Goal: Feedback & Contribution: Submit feedback/report problem

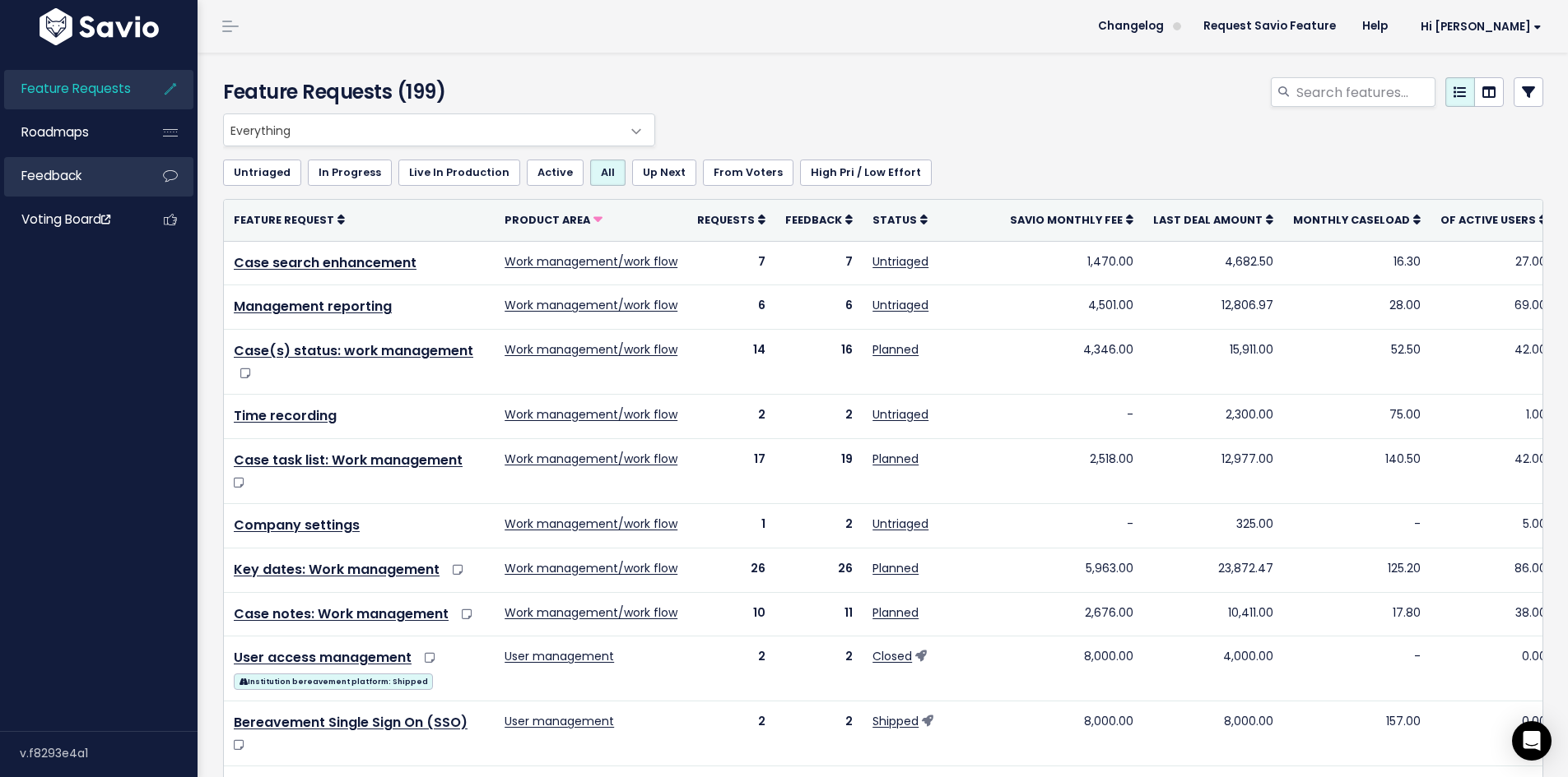
click at [114, 180] on link "Feedback" at bounding box center [70, 176] width 133 height 38
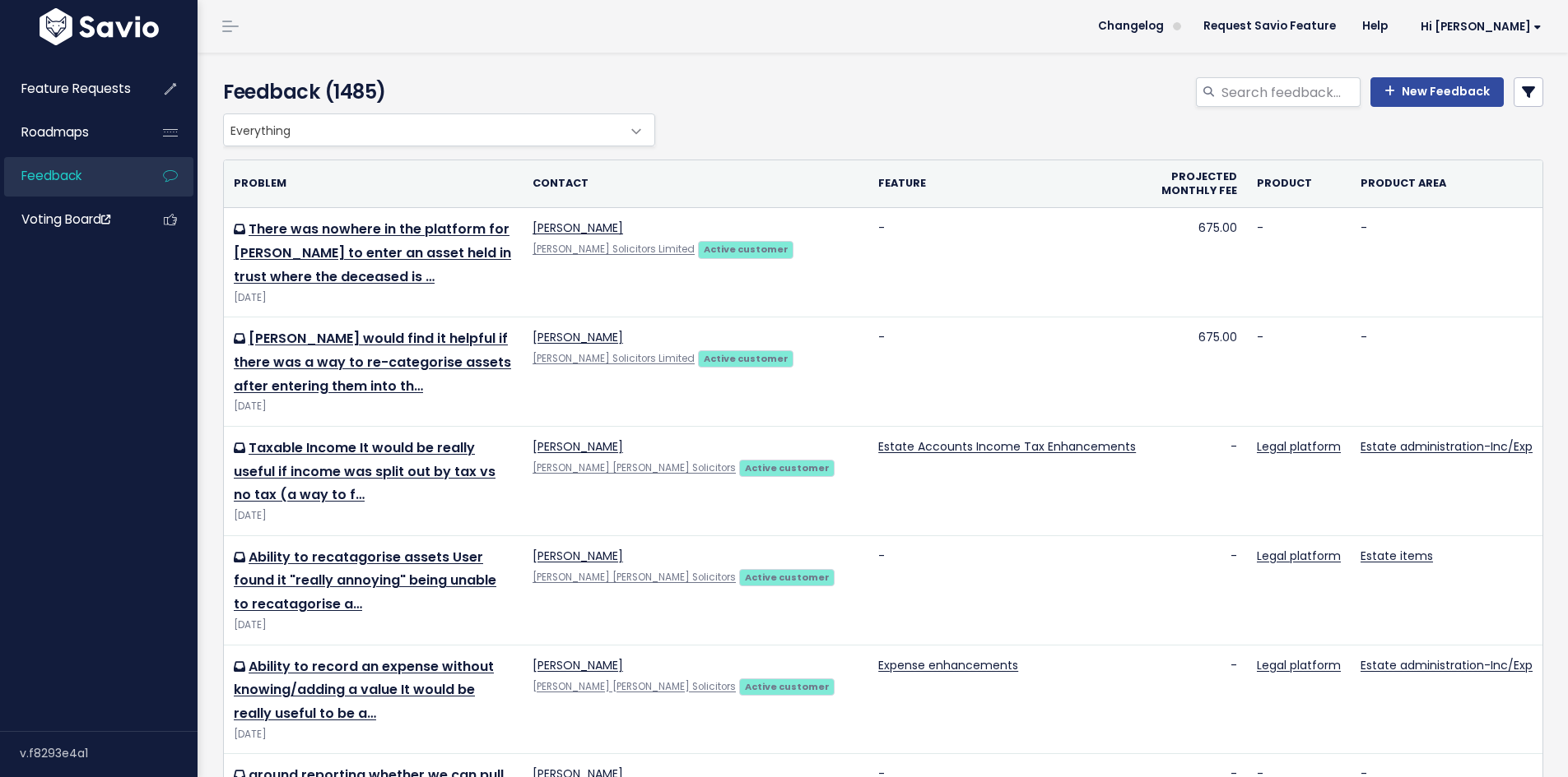
click at [849, 120] on div "Everything Any Product: Any Product Area Any Product: No Product Area No Produc…" at bounding box center [879, 130] width 1320 height 33
click at [1405, 87] on link "New Feedback" at bounding box center [1437, 92] width 133 height 30
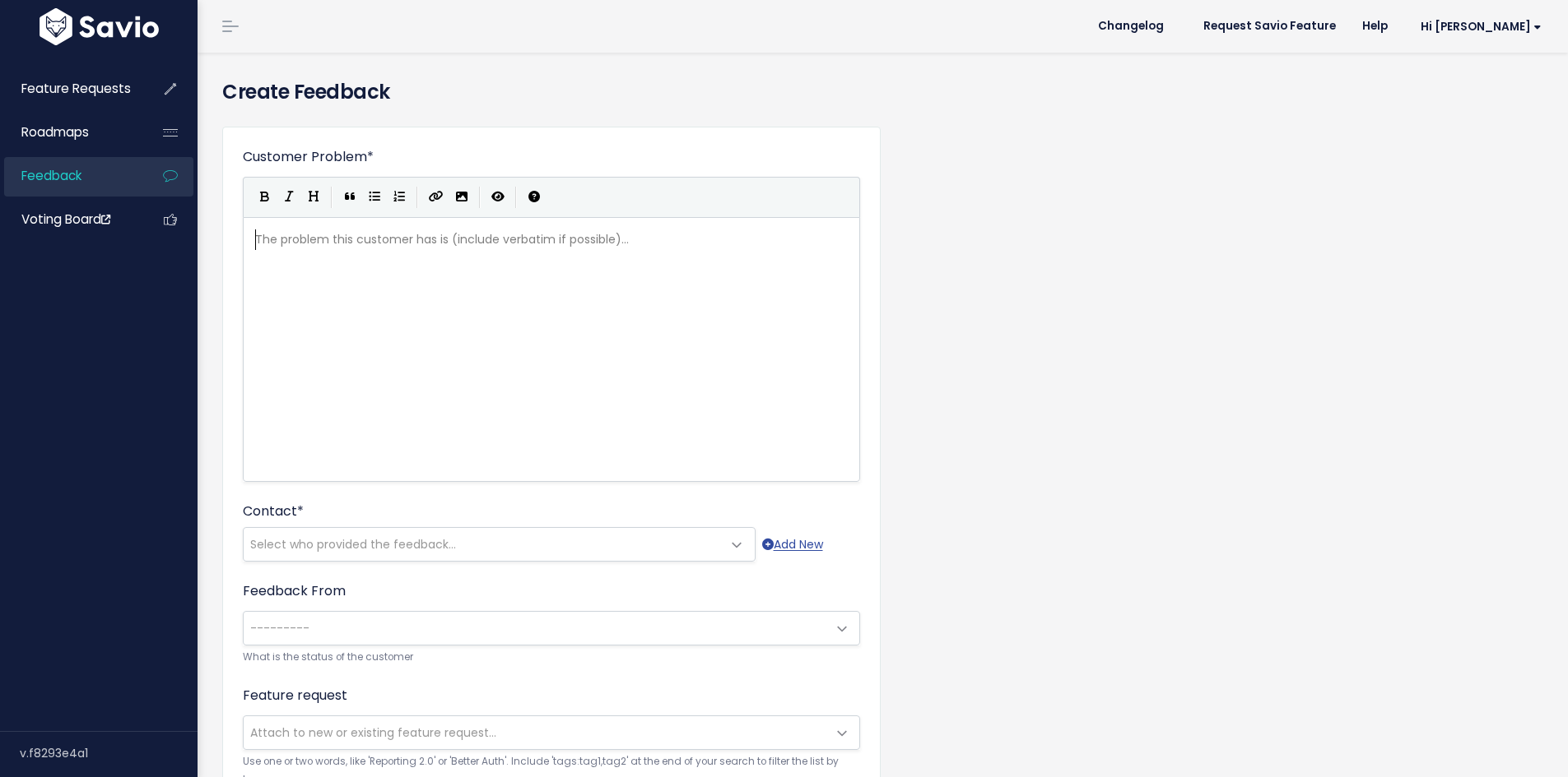
scroll to position [2, 0]
click at [361, 553] on span "Select who provided the feedback..." at bounding box center [482, 544] width 478 height 33
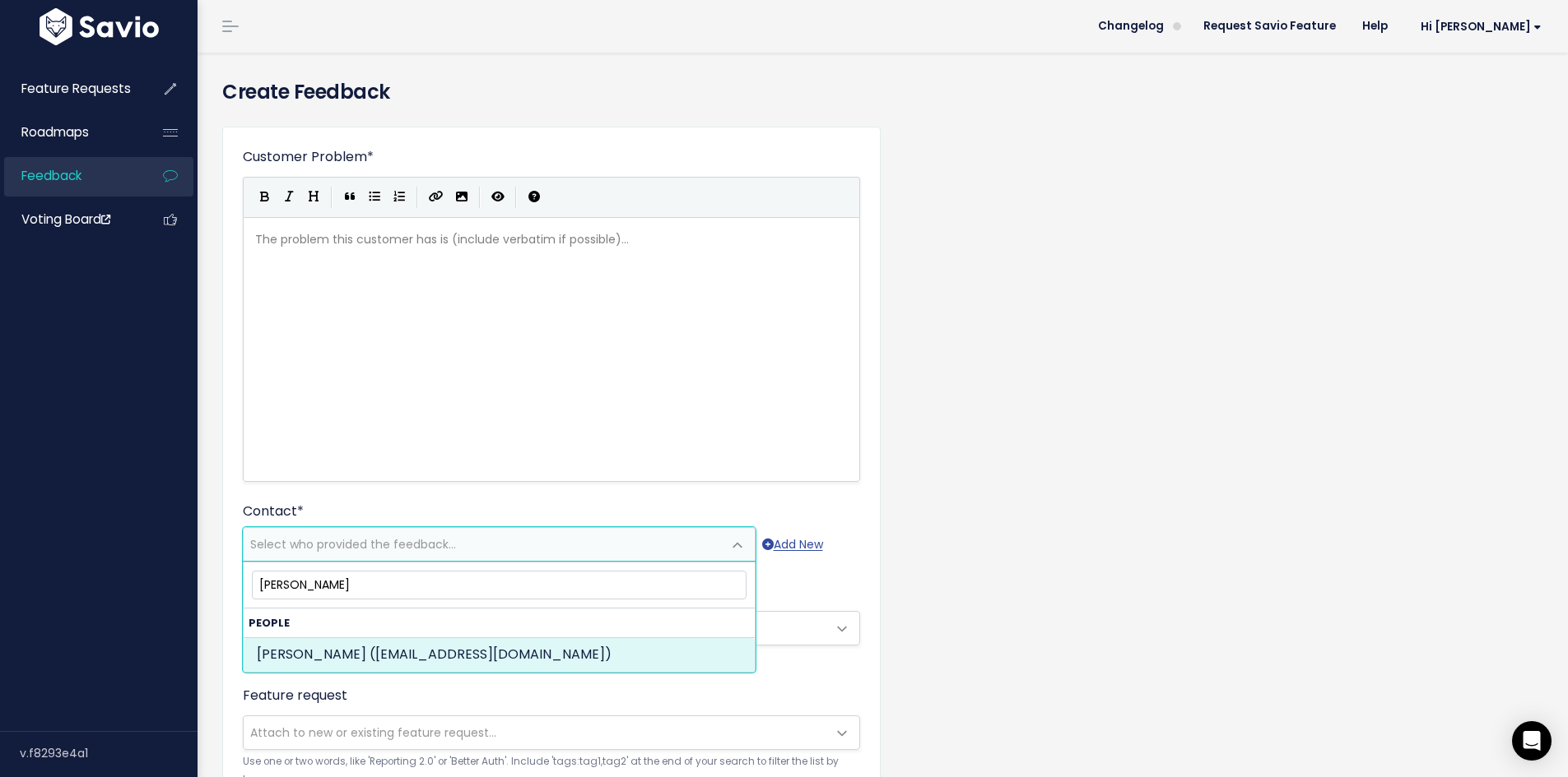
type input "claire carber"
select select "PROSPECT"
select select "90296266"
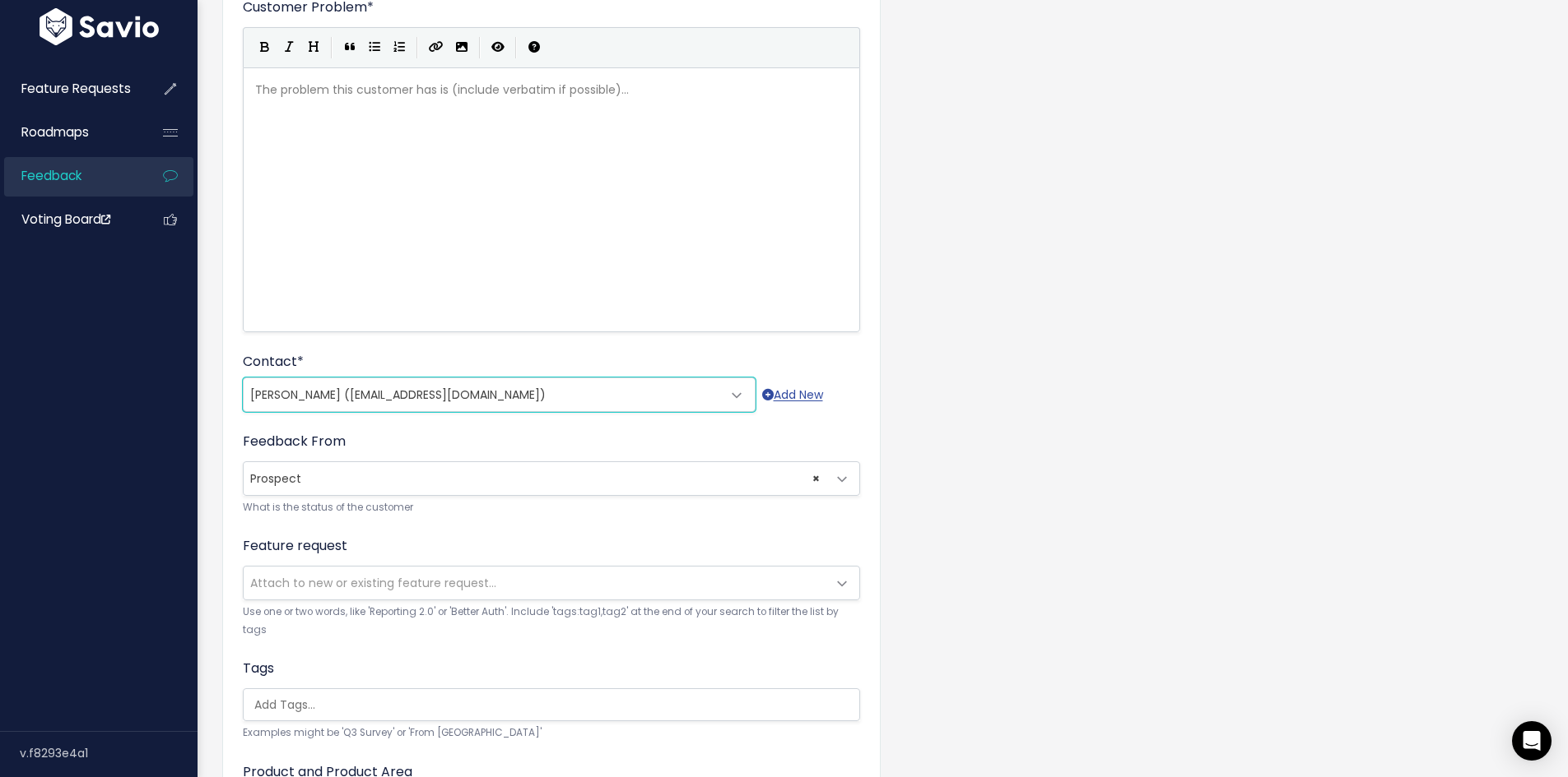
scroll to position [165, 0]
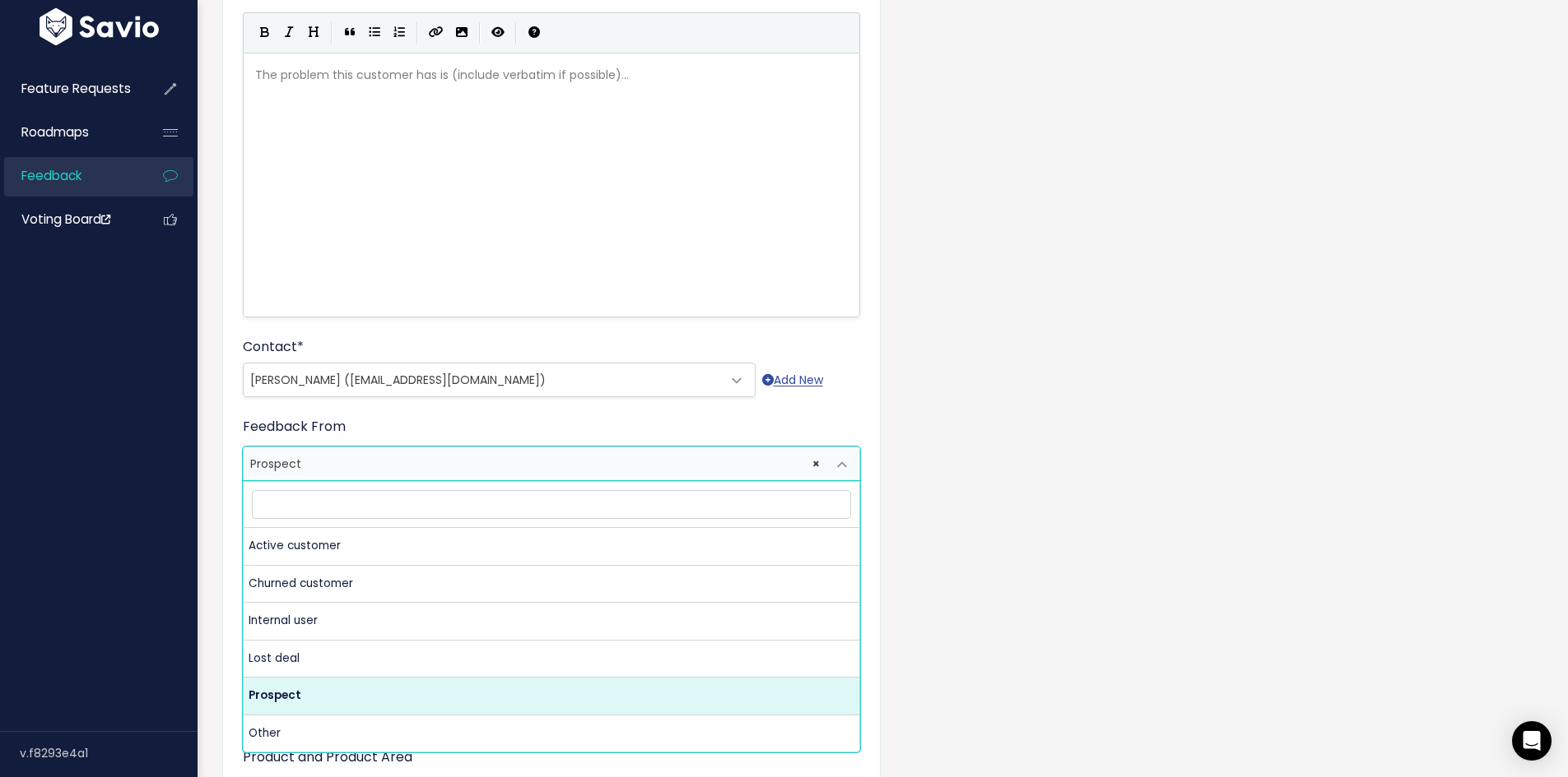
click at [628, 471] on span "× Prospect" at bounding box center [535, 463] width 582 height 33
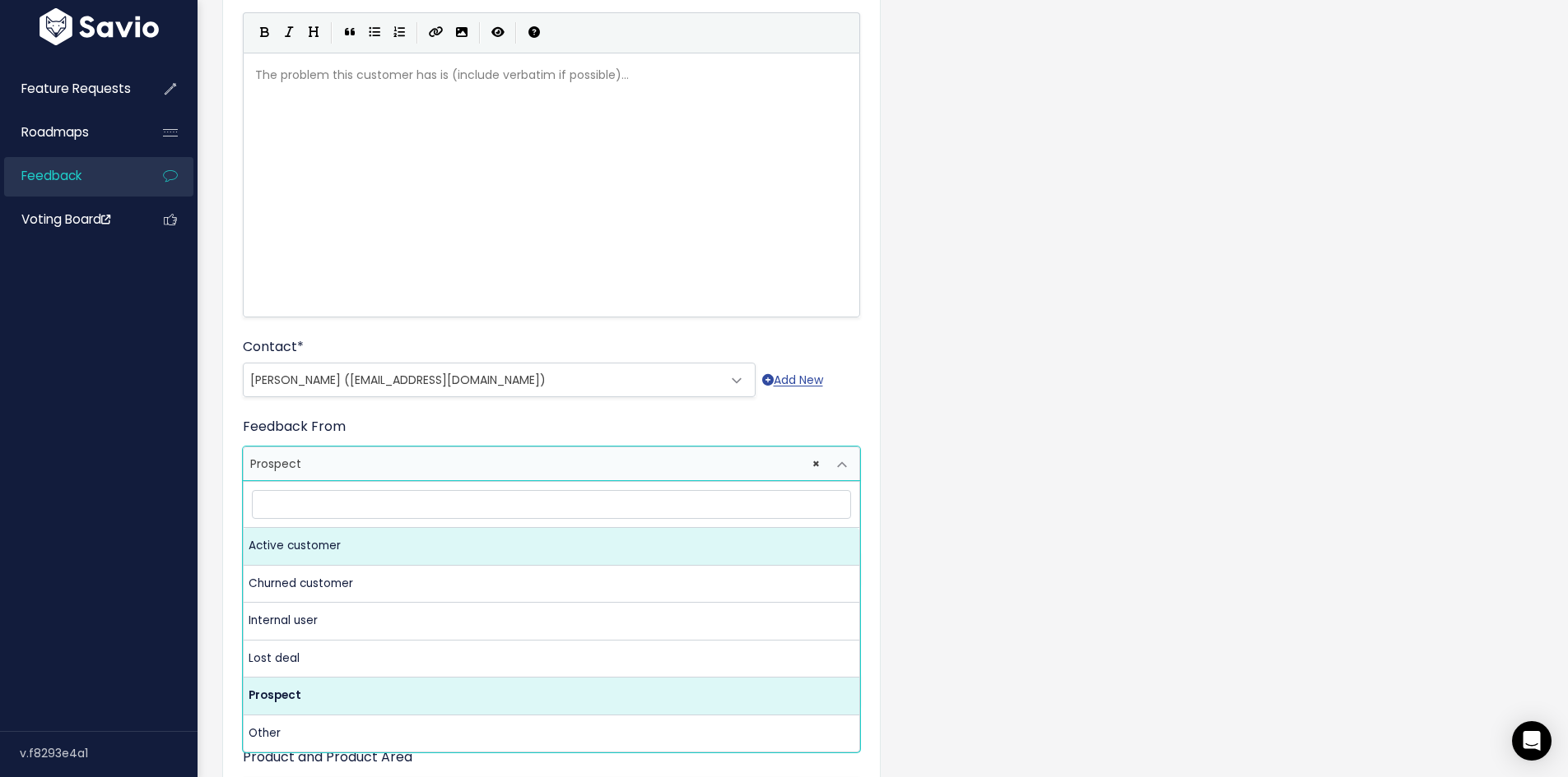
click at [535, 241] on div "The problem this customer has is (include verbatim if possible)... xxxxxxxxxx ​" at bounding box center [572, 205] width 640 height 288
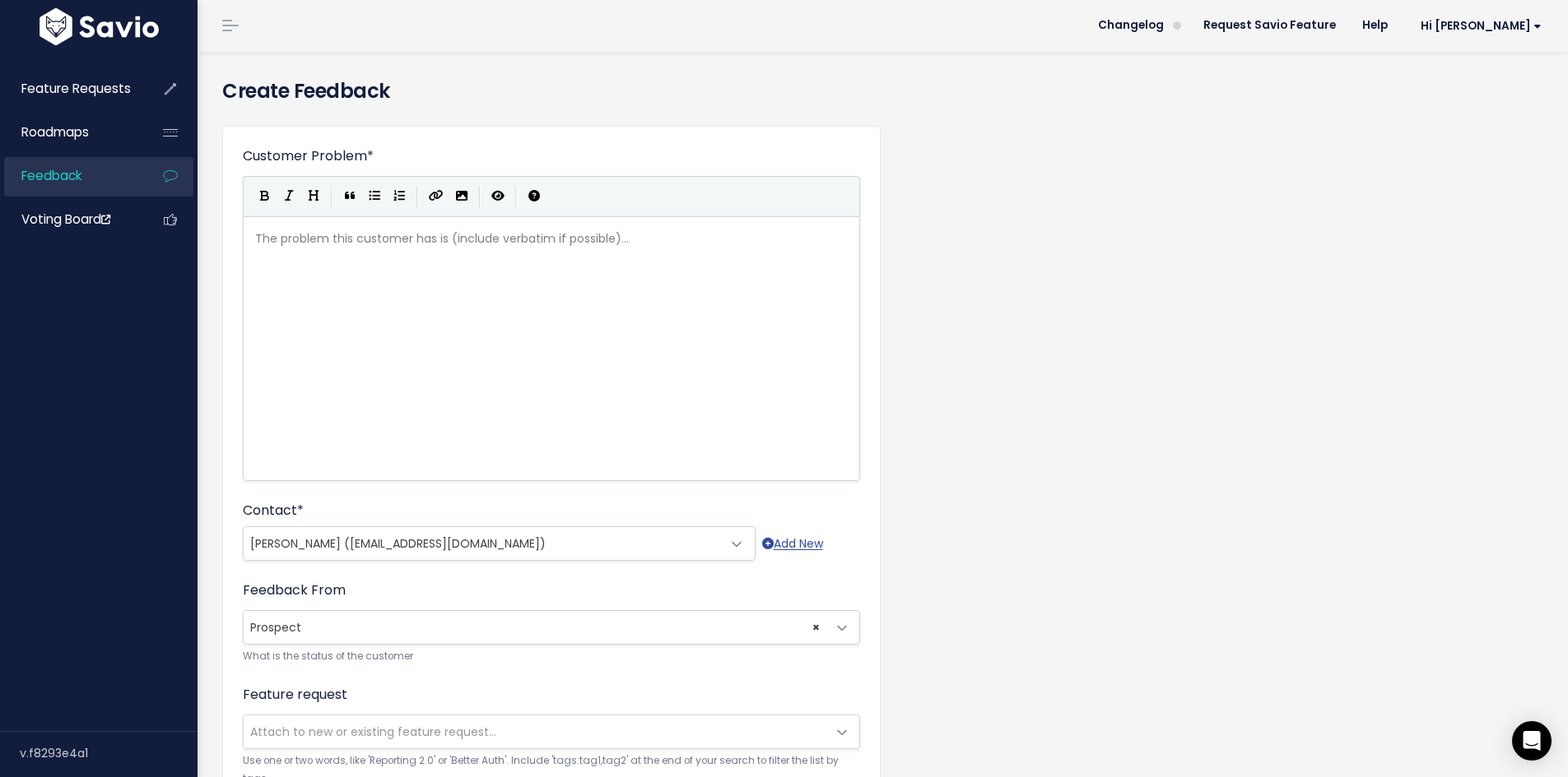
scroll to position [0, 0]
click at [589, 435] on div "The problem this customer has is (include verbatim if possible)... xxxxxxxxxx ​" at bounding box center [572, 370] width 640 height 288
click at [486, 334] on div "The problem this customer has is (include verbatim if possible)... xxxxxxxxxx ​" at bounding box center [572, 370] width 640 height 288
click at [454, 285] on div "The problem this customer has is (include verbatim if possible)... xxxxxxxxxx ​" at bounding box center [572, 370] width 640 height 288
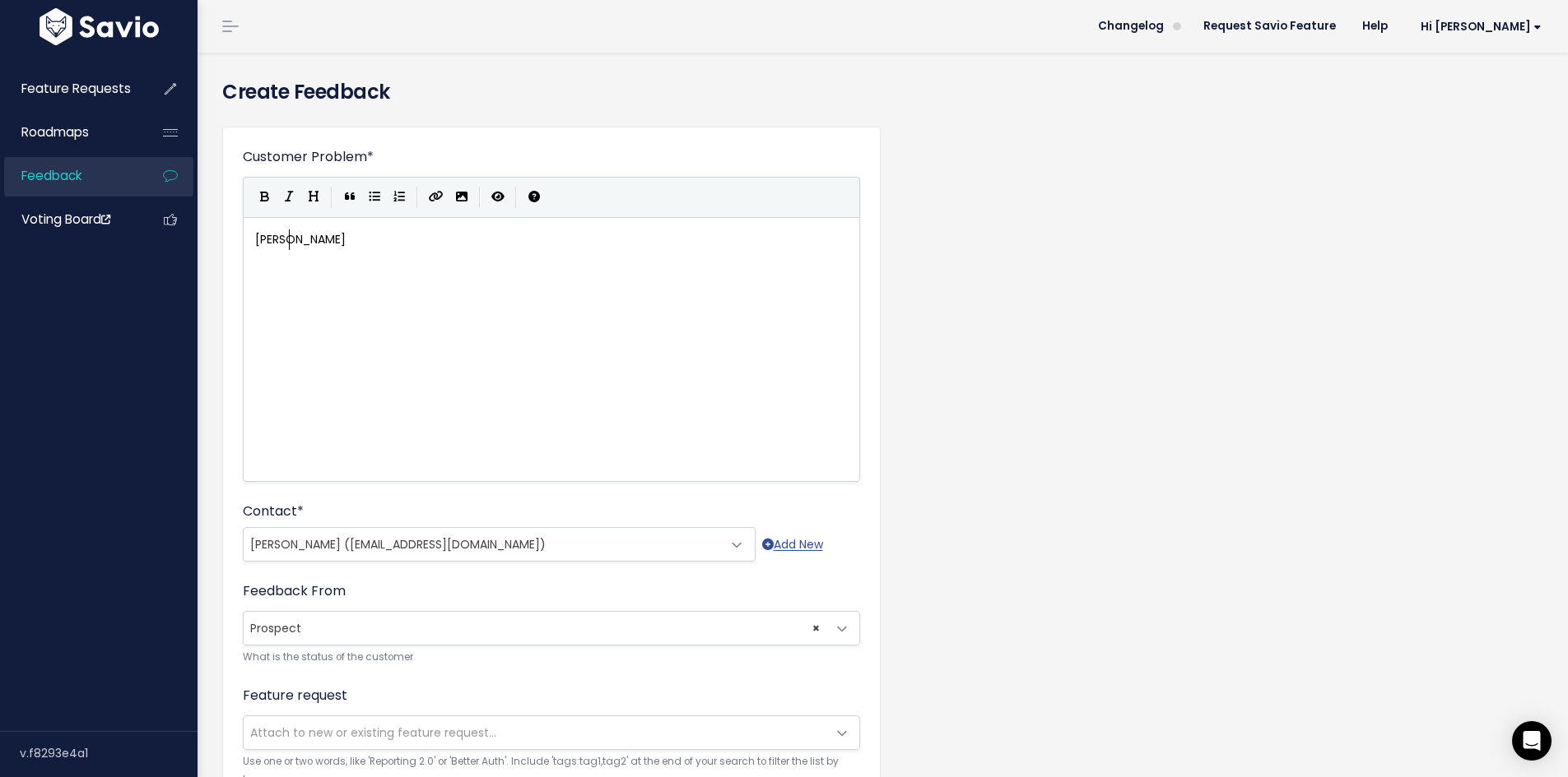
type textarea "[PERSON_NAME]"
type textarea "The main dricer"
type textarea "ver for CLai"
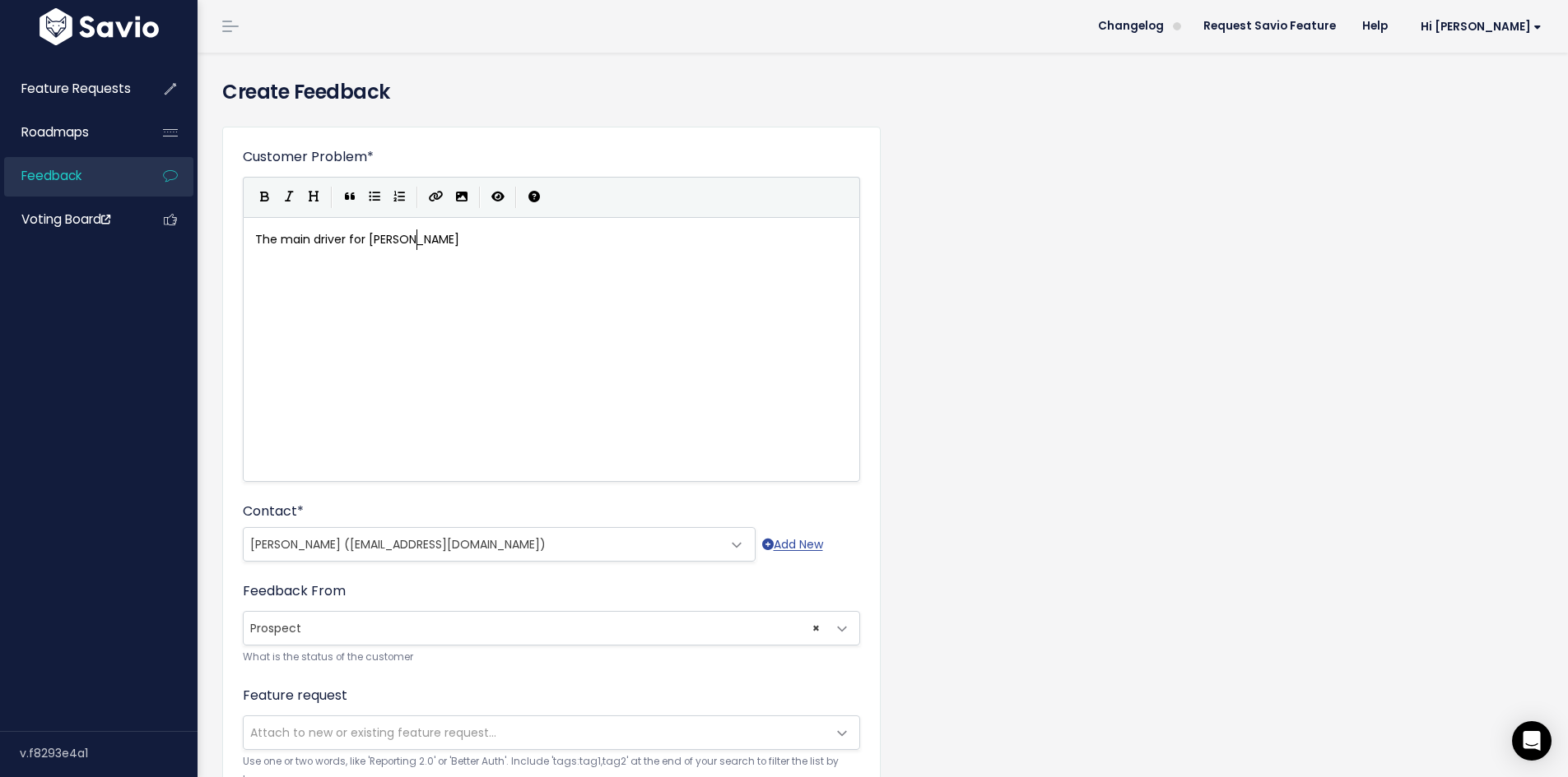
type textarea "laire ussi"
type textarea "ing the platform w"
type textarea "is the esate accounts sif"
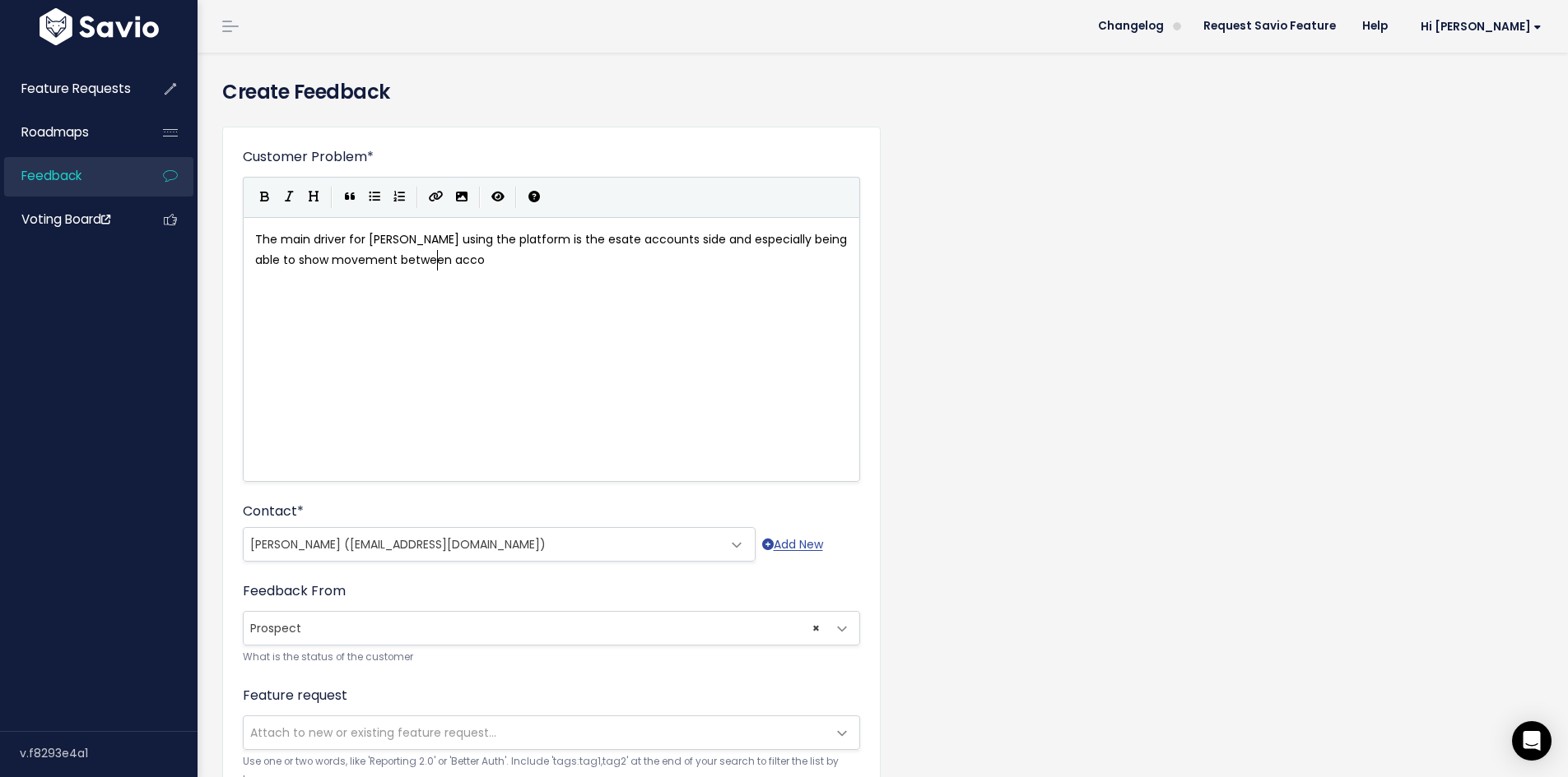
type textarea "de and especially being able to show movement between accou"
type textarea "bank accounts easily"
type textarea "- as this is the one thing she struggles with on E"
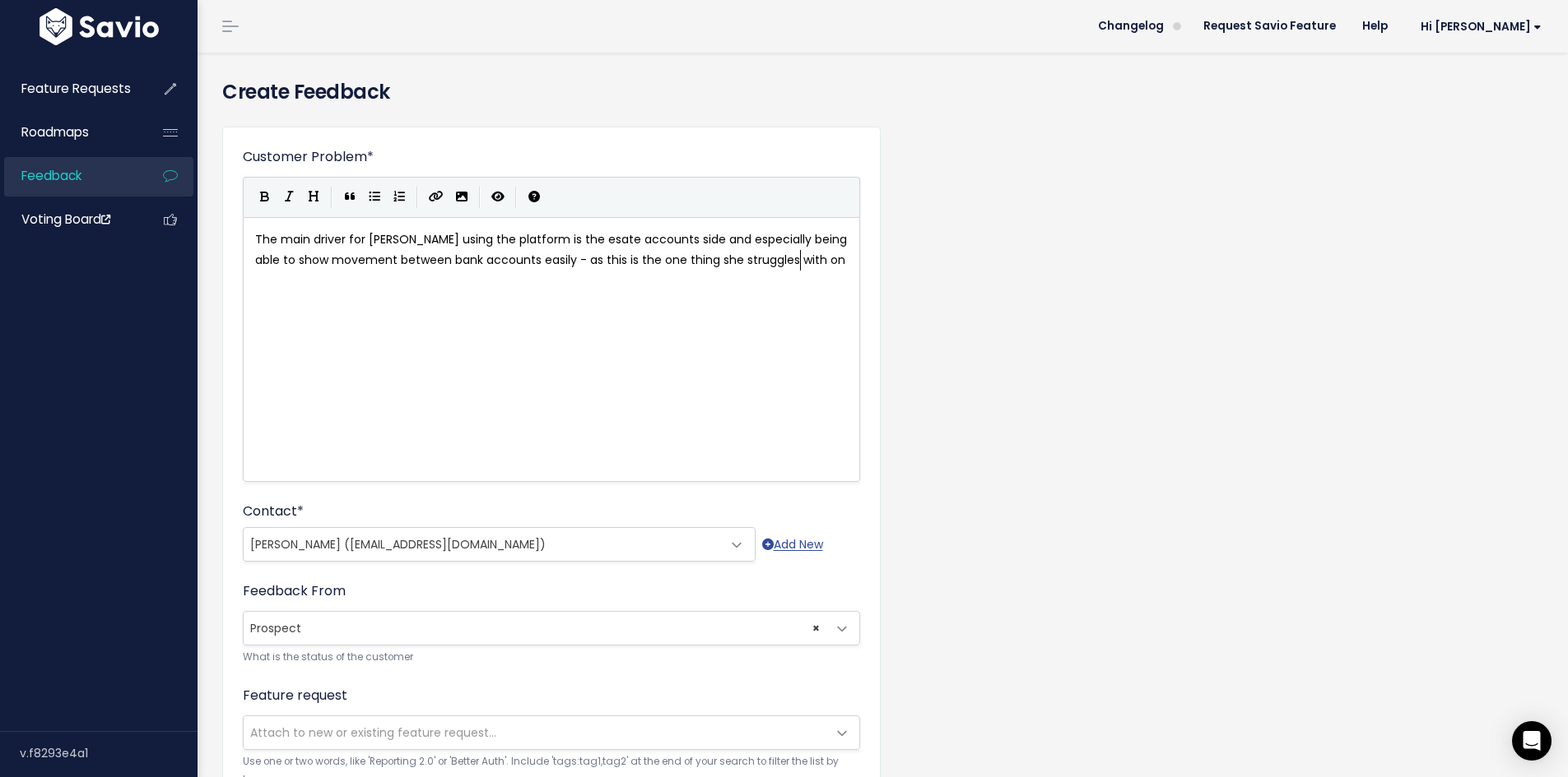
scroll to position [5, 271]
type textarea "excel."
type textarea "Previously using probateplus she was able to creat e"
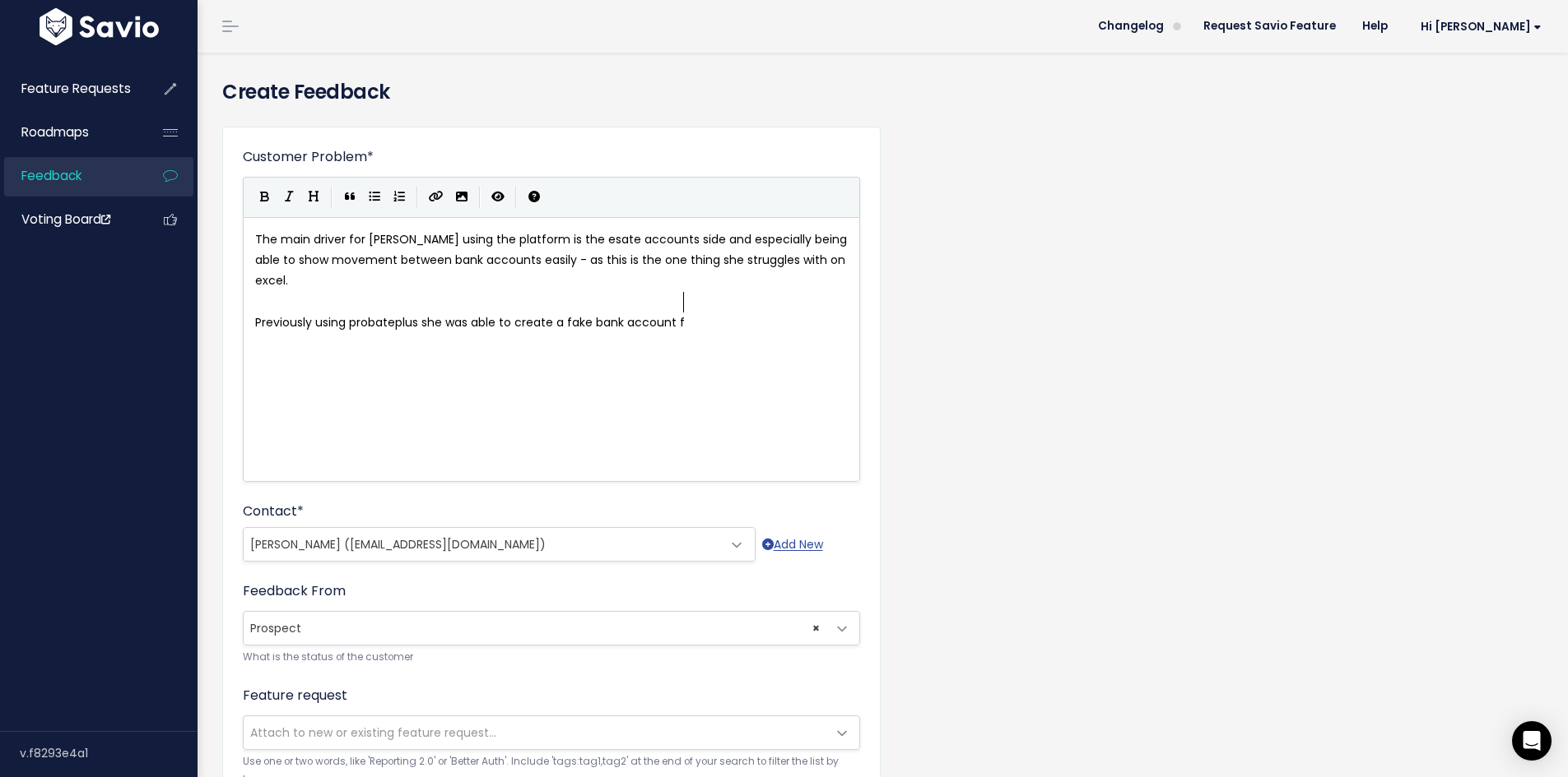
type textarea "e a fake bank account fo"
type textarea "r herseld"
type textarea "f to"
type textarea "and move money around using this e.g. pension overpayment s"
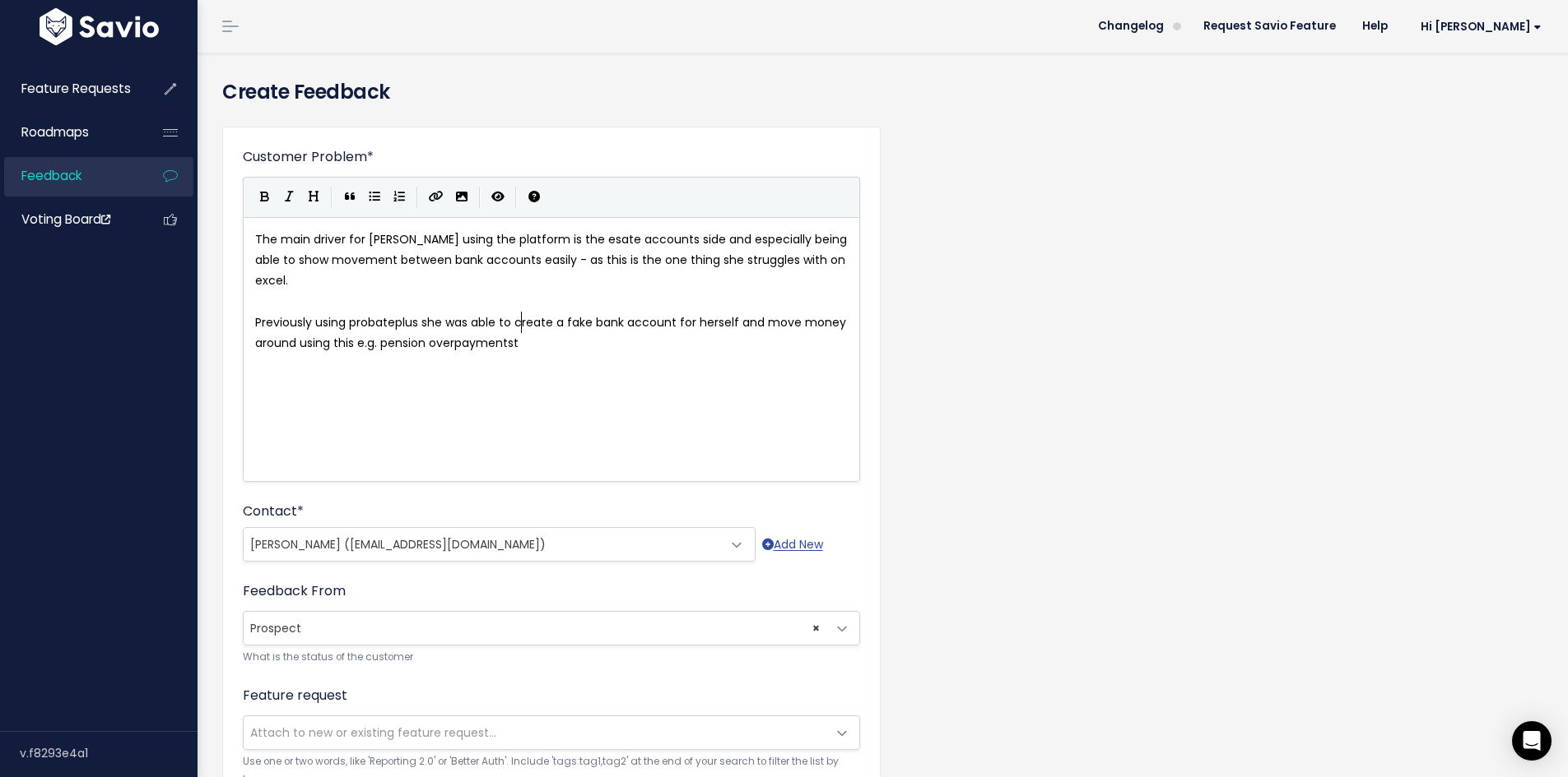
type textarea "st ha"
type textarea "that came in and were then pai"
type textarea "f"
type textarea "d ac"
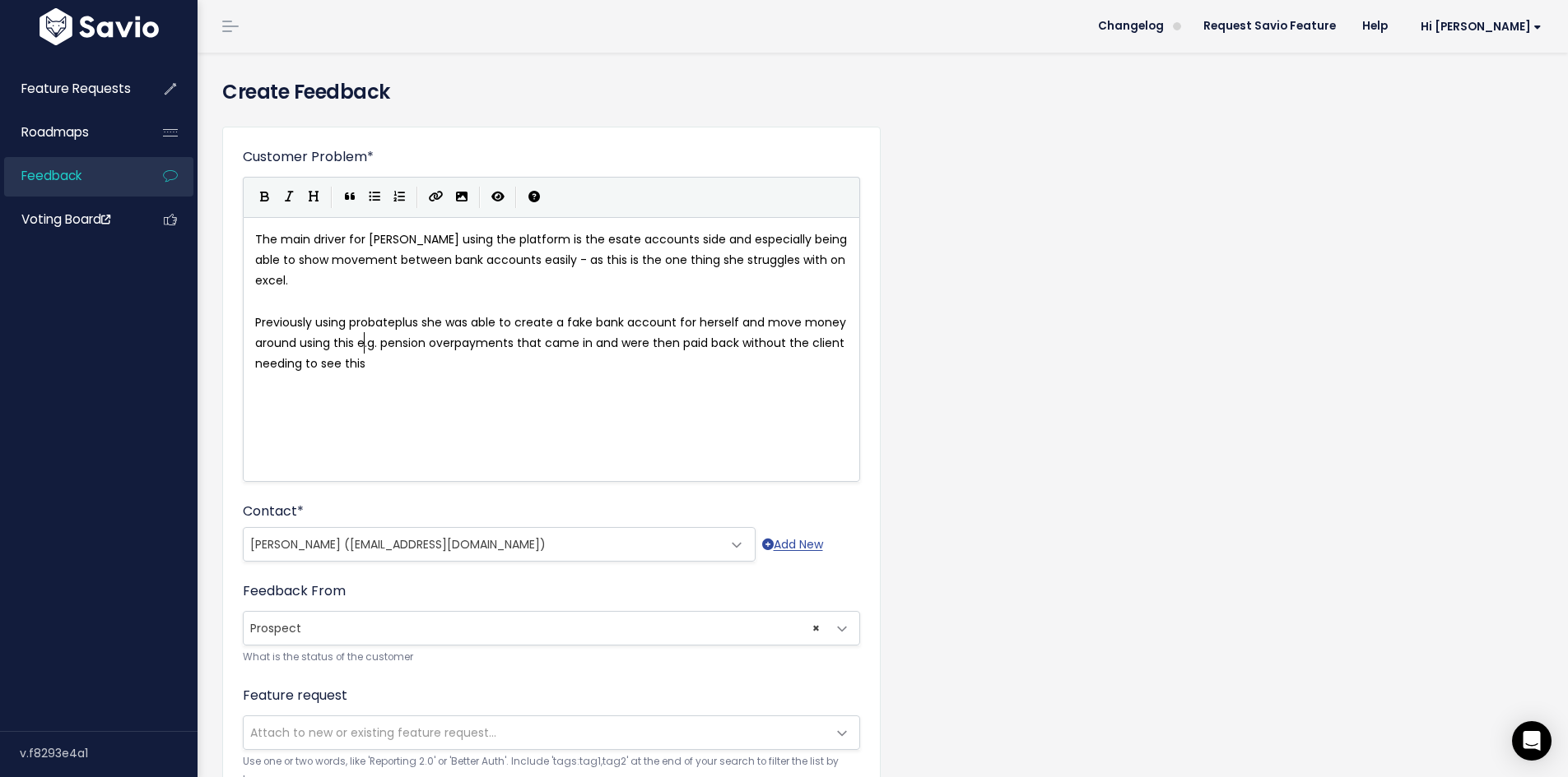
scroll to position [5, 245]
type textarea "back without the client needing to see this"
type textarea "."
type textarea "The current way of shoi"
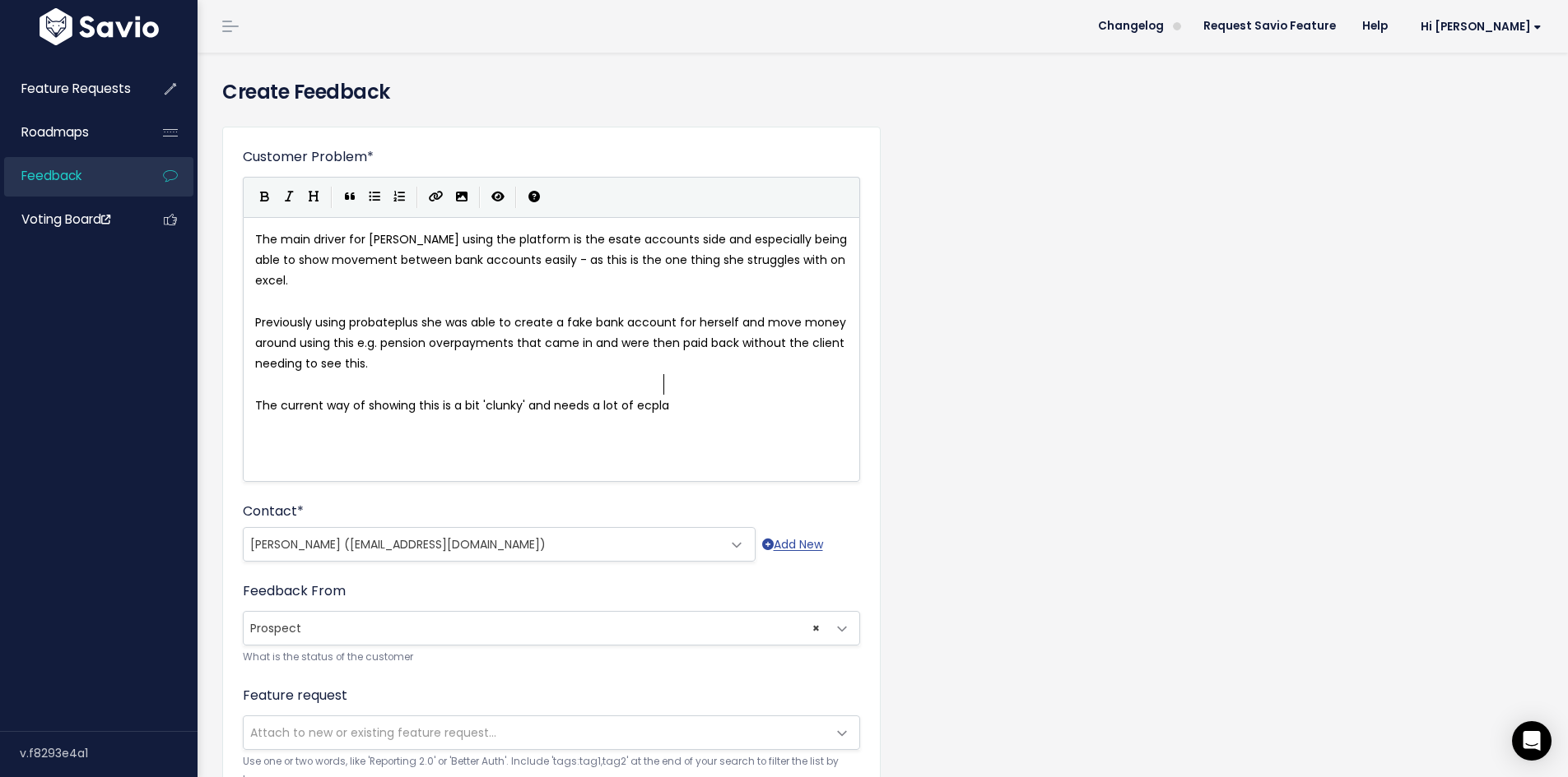
type textarea "wing this is a bit 'clunky' and needs a lot of ecplain"
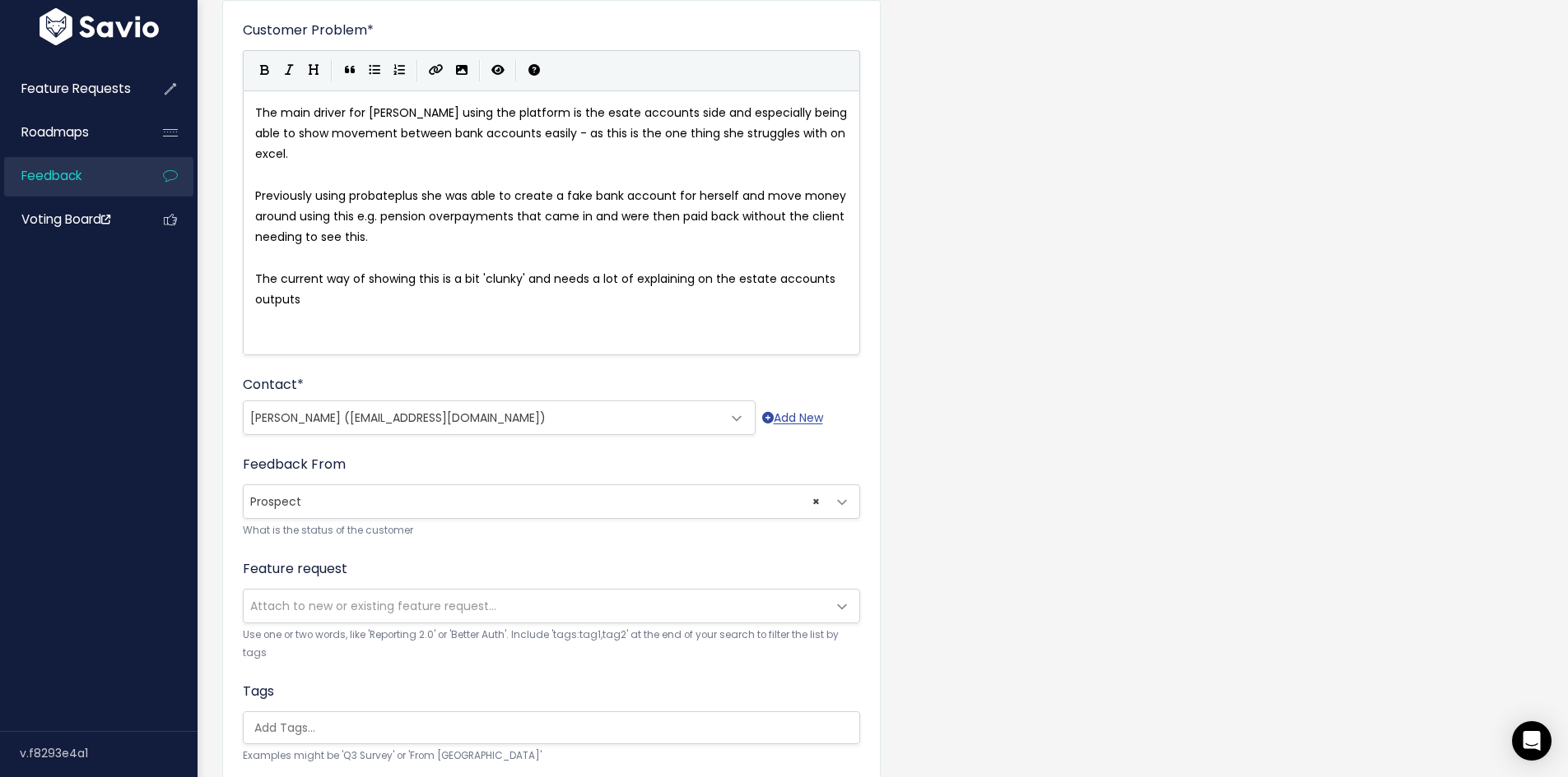
scroll to position [247, 0]
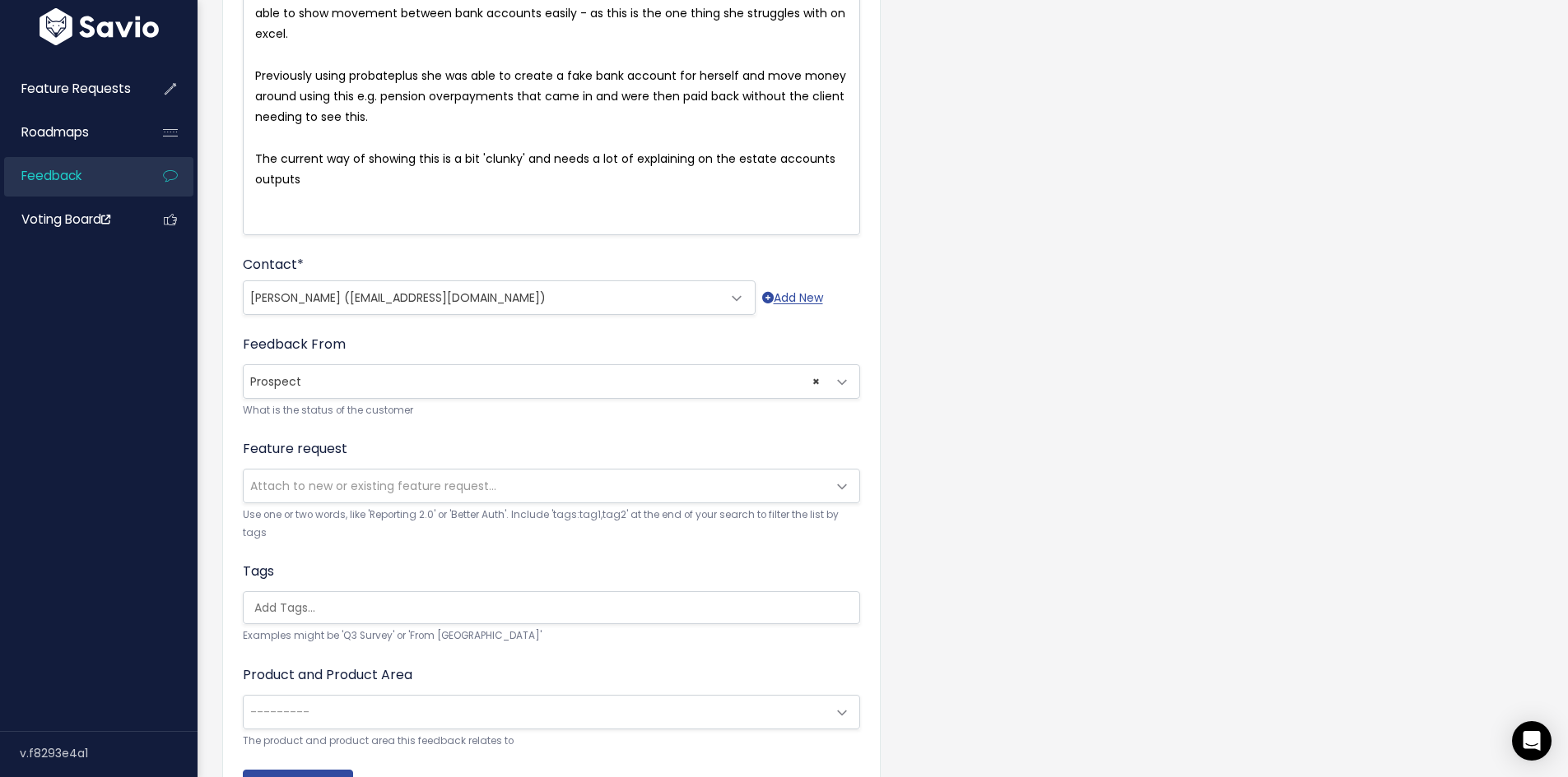
type textarea "xplaining on the estate accounts outputs"
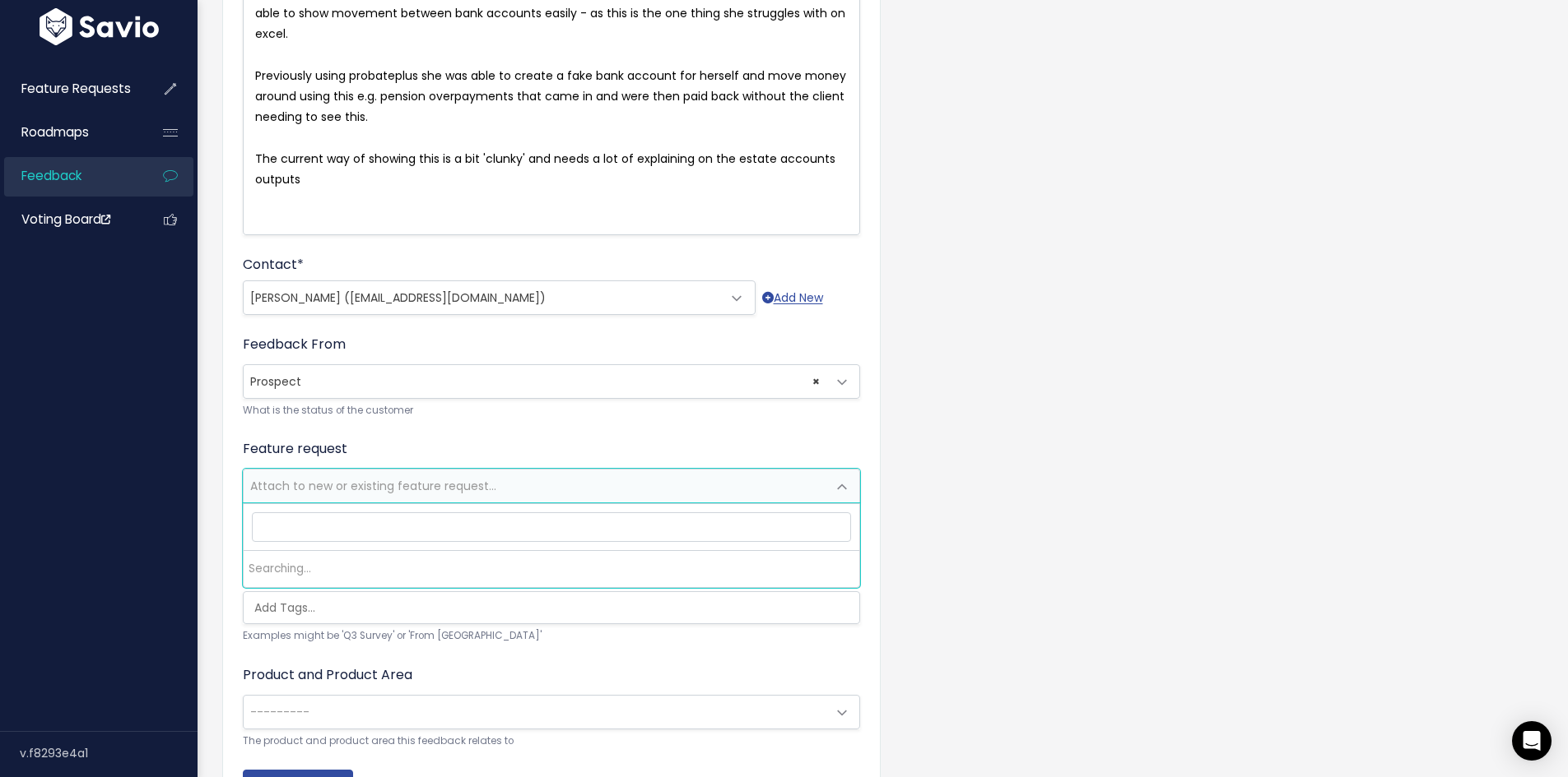
click at [346, 481] on span "Attach to new or existing feature request..." at bounding box center [372, 486] width 246 height 16
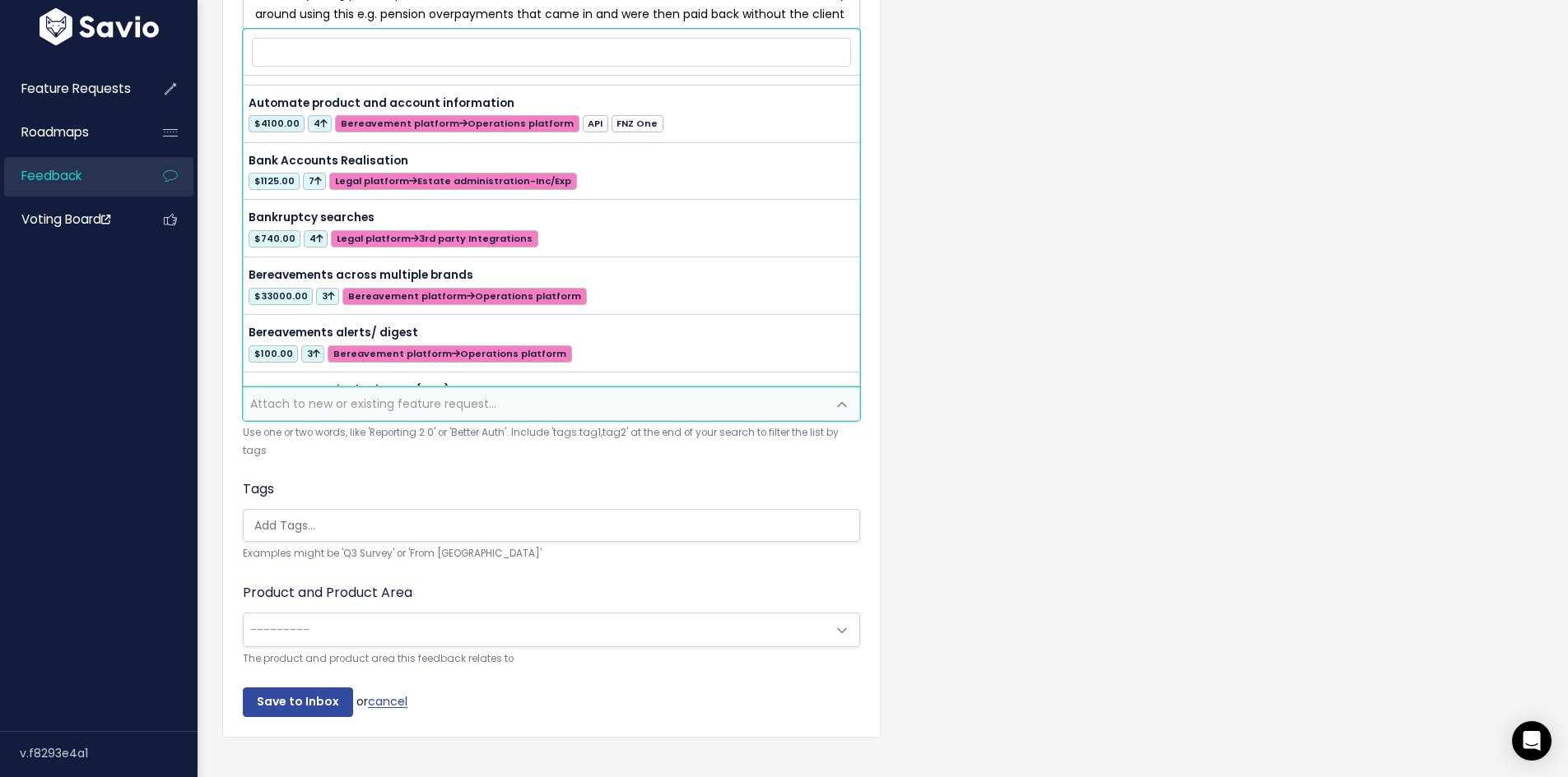
scroll to position [0, 0]
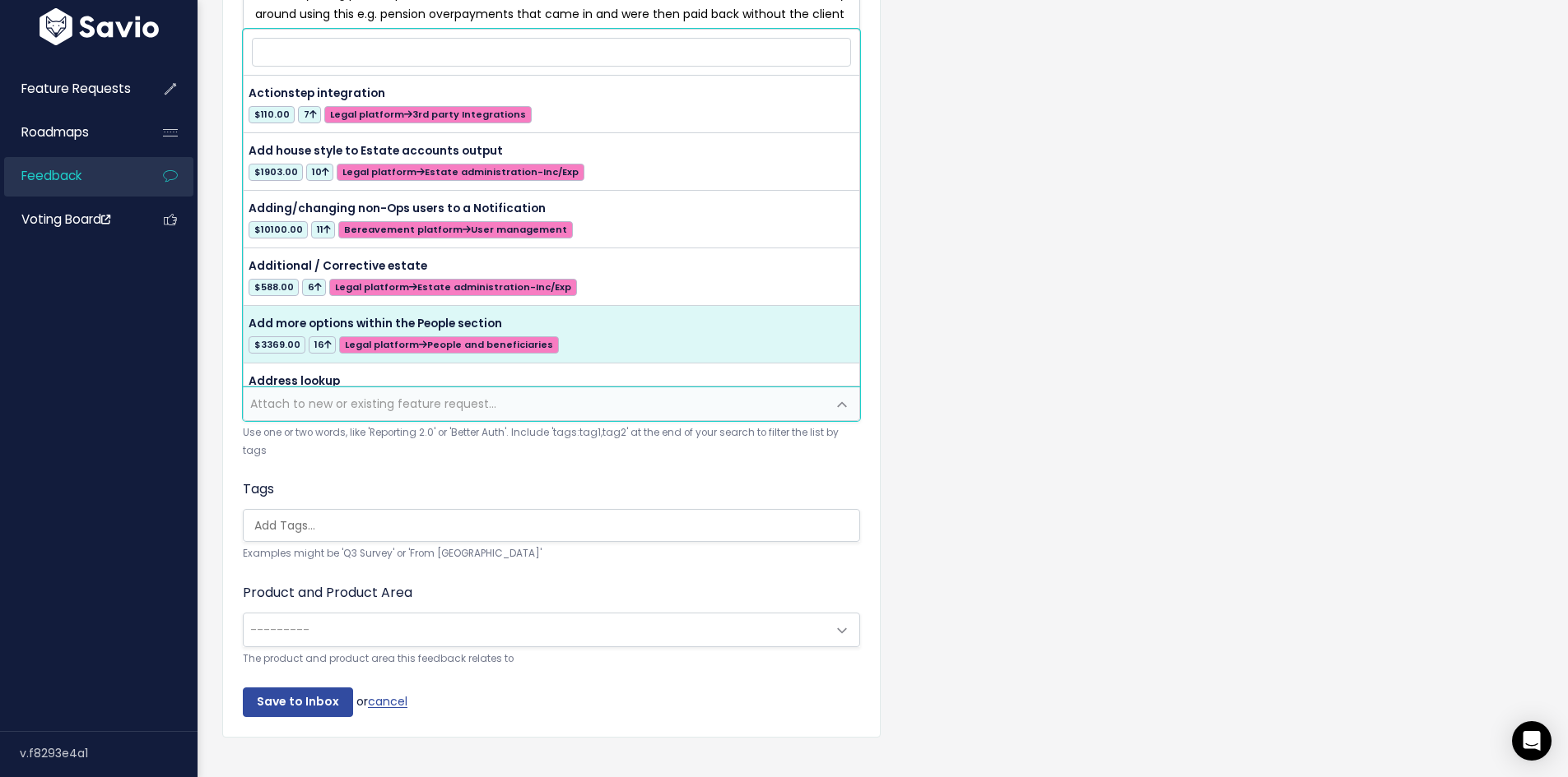
click at [571, 45] on input "search" at bounding box center [551, 52] width 599 height 29
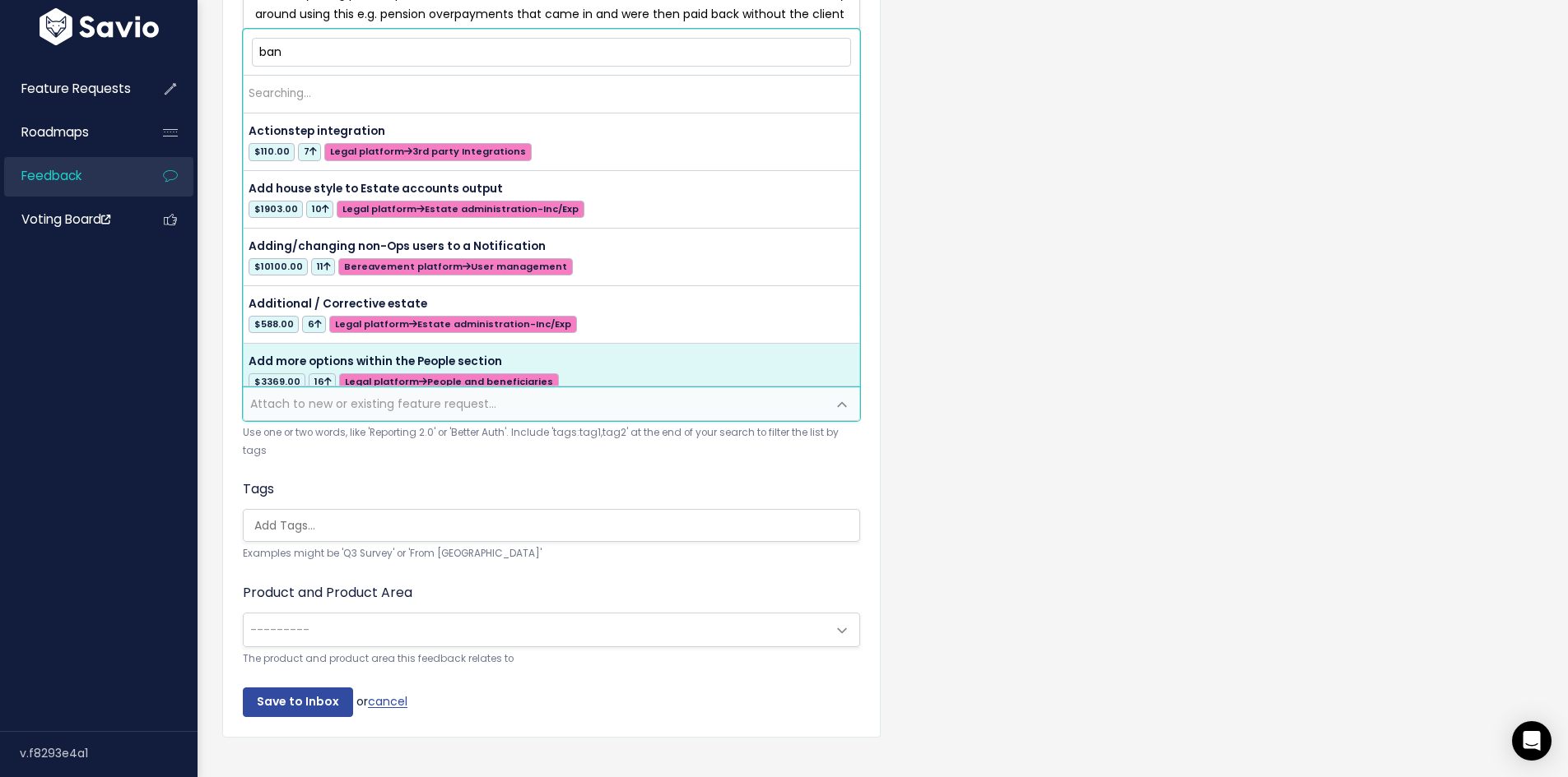
type input "bank"
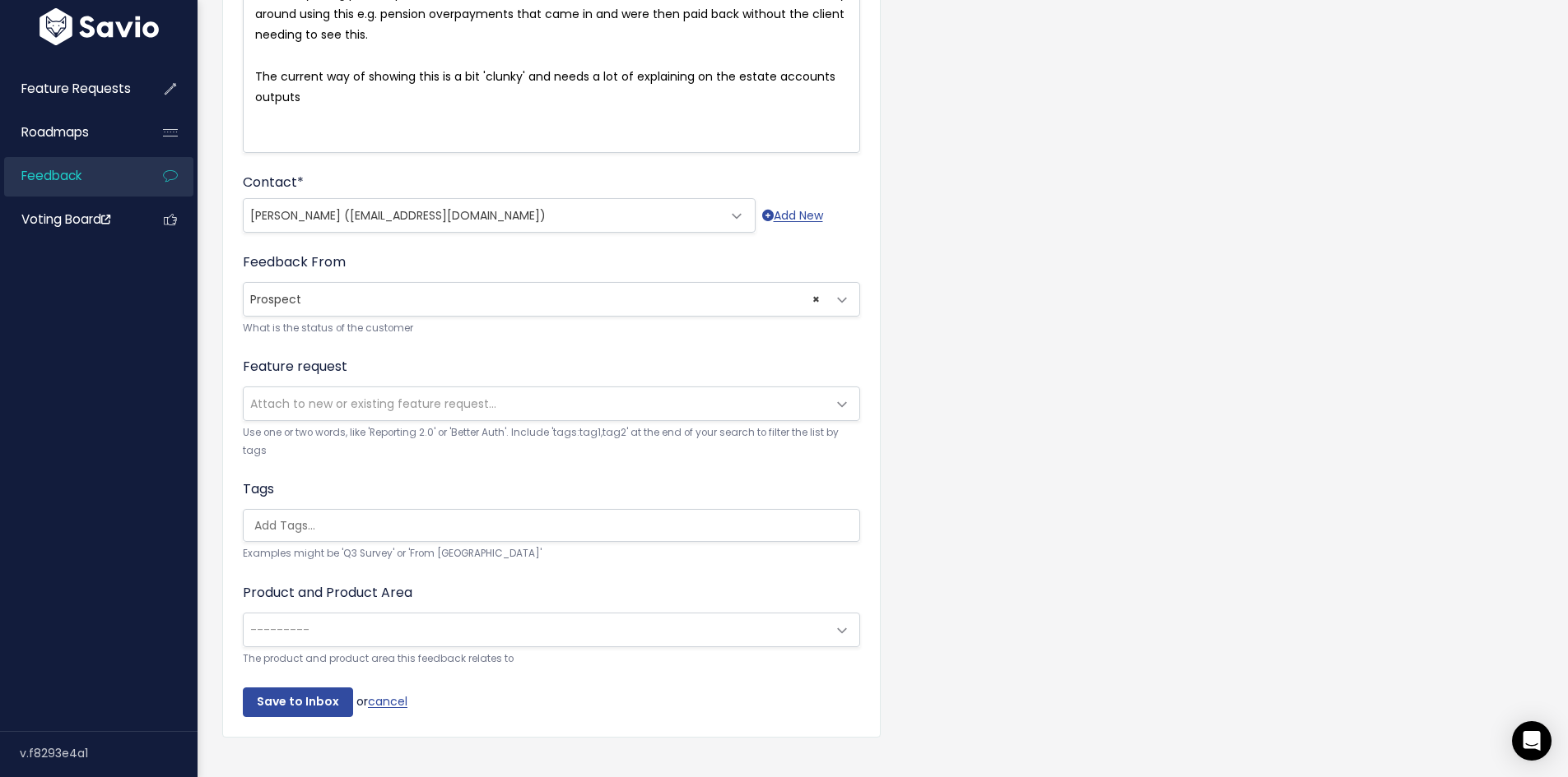
click at [1089, 251] on div "Customer Problem * The main driver for Claire using the platform is the esate a…" at bounding box center [883, 280] width 1345 height 992
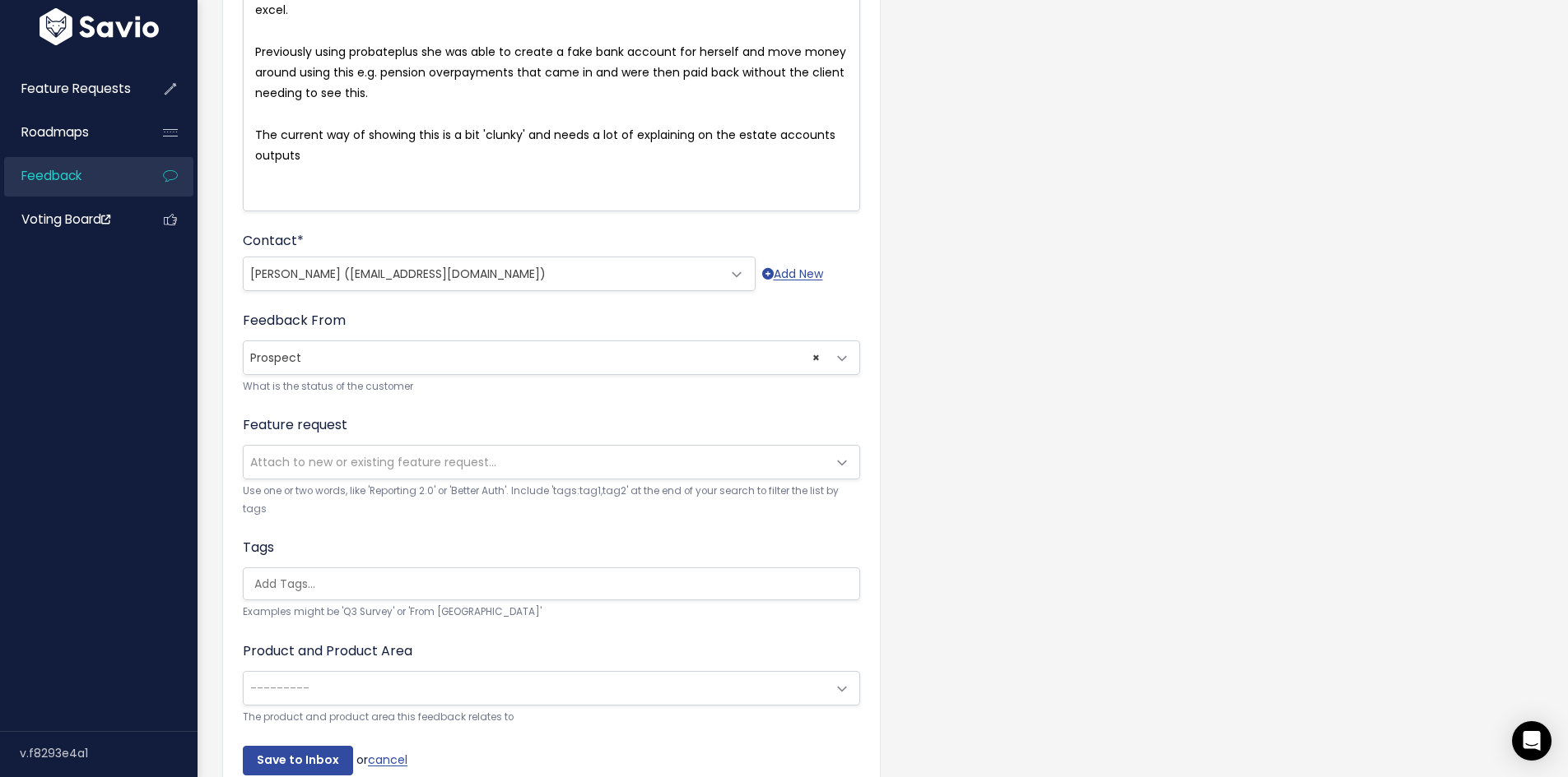
scroll to position [366, 0]
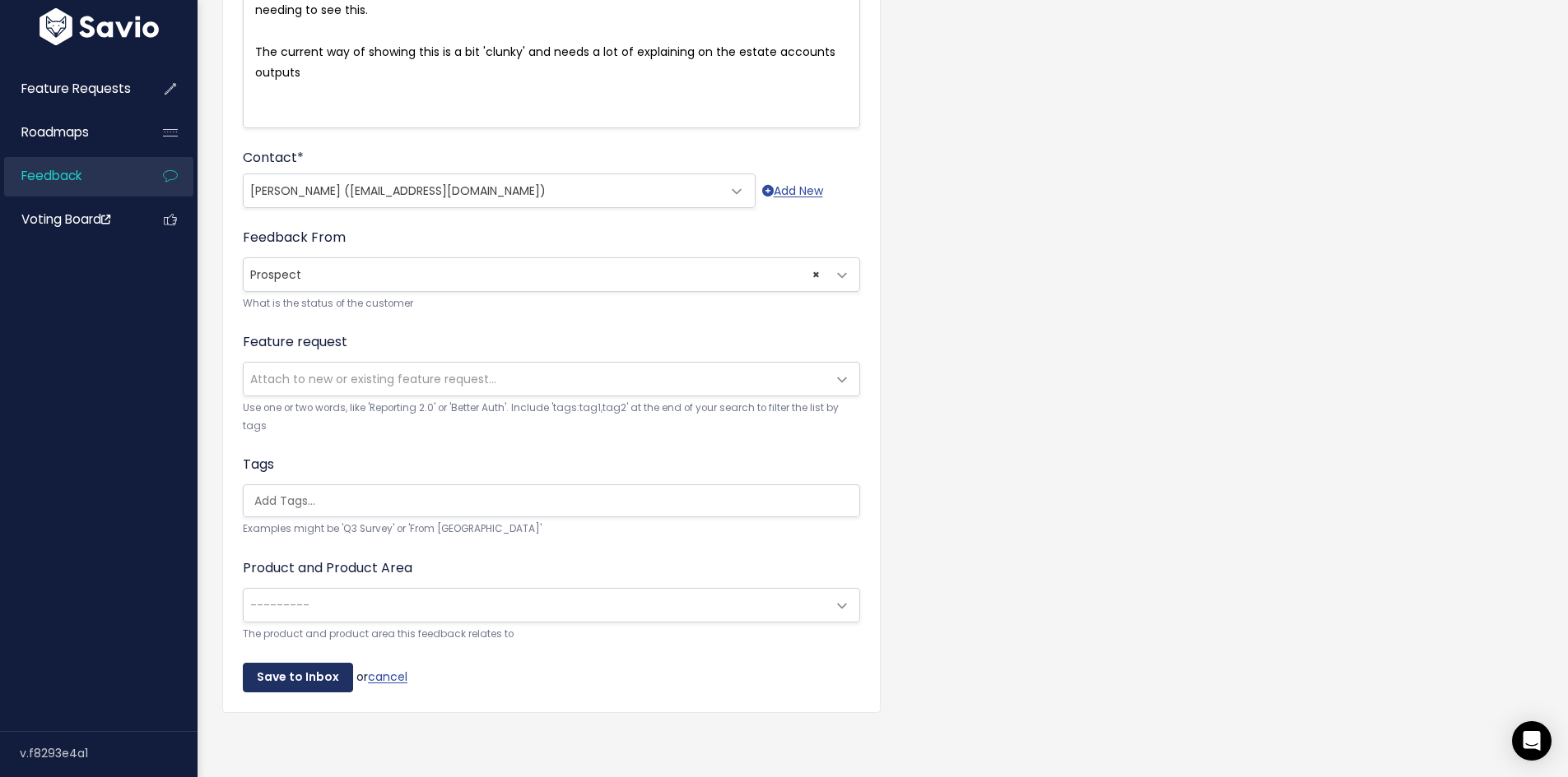
click at [278, 672] on input "Save to Inbox" at bounding box center [298, 678] width 110 height 30
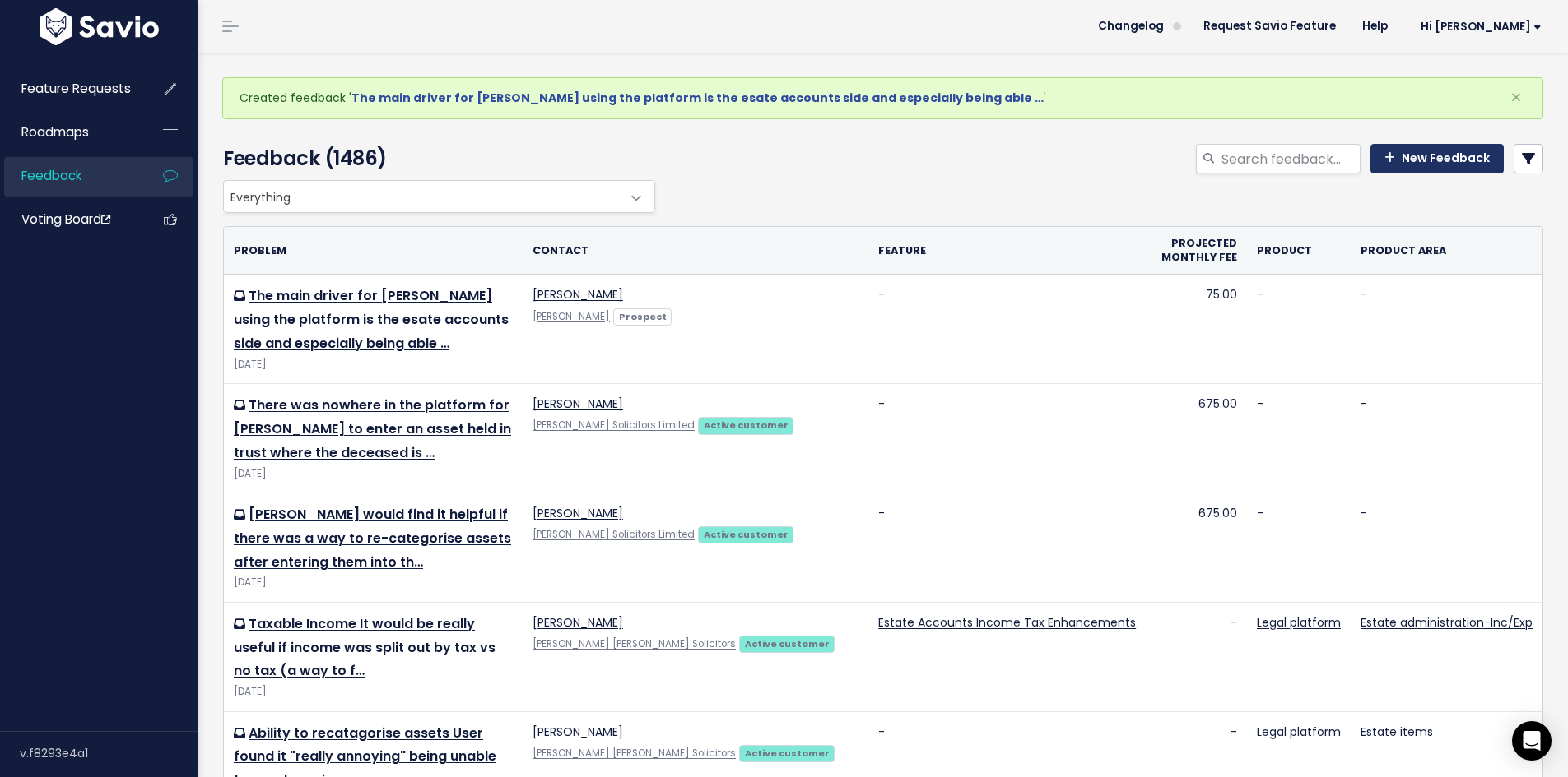
click at [1390, 152] on link "New Feedback" at bounding box center [1437, 159] width 133 height 30
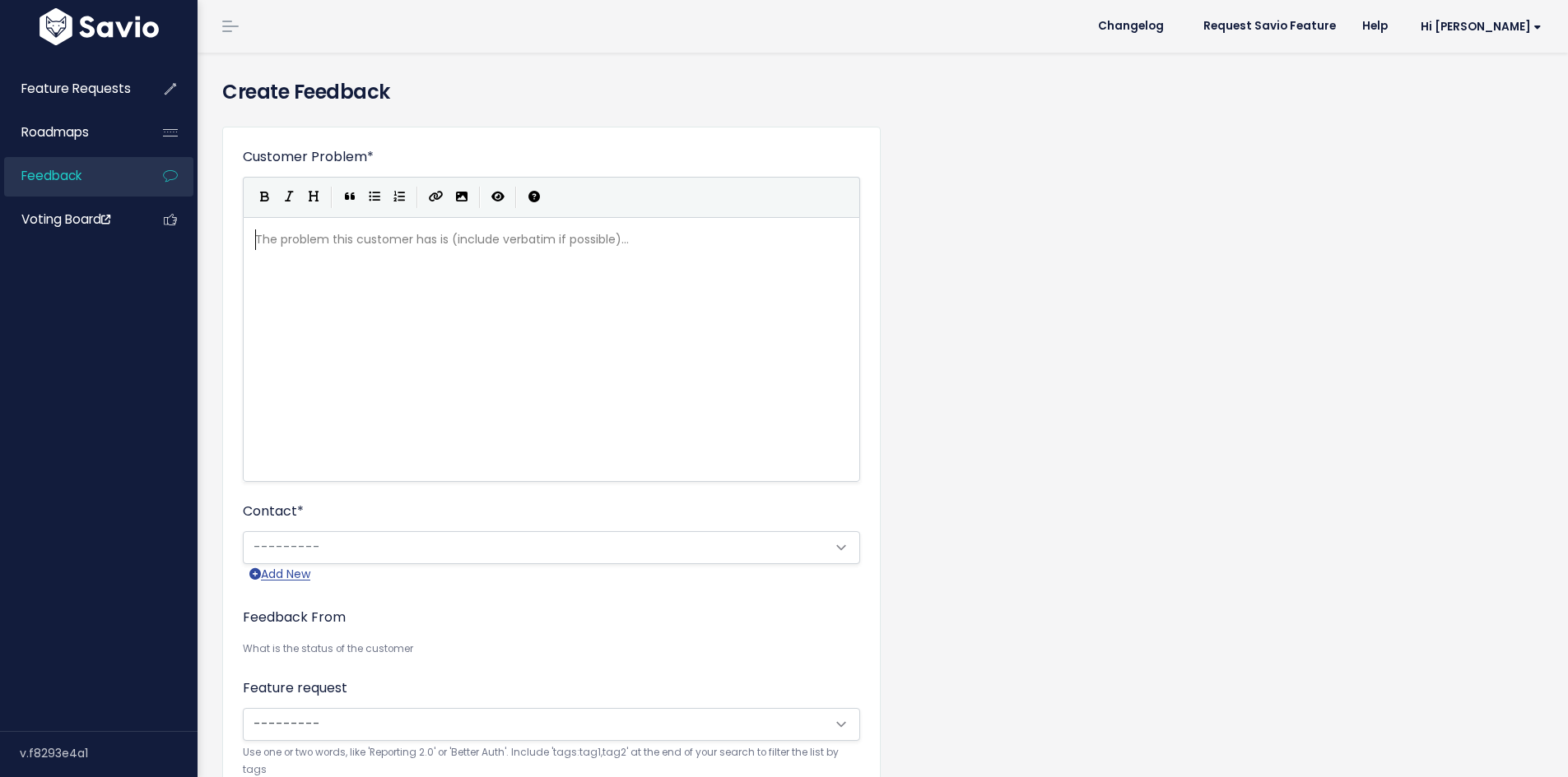
scroll to position [2, 0]
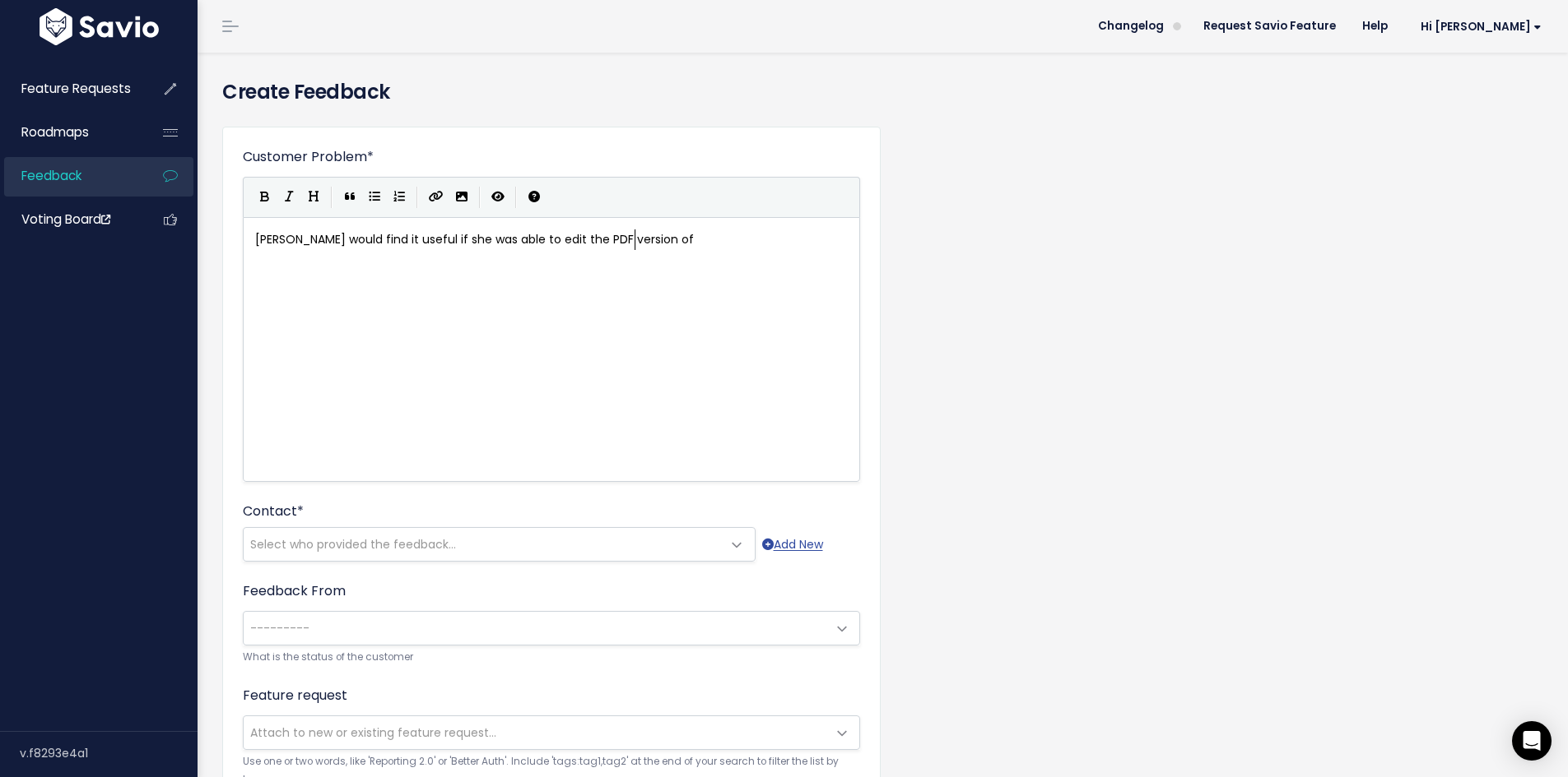
type textarea "[PERSON_NAME] would find it useful if she was able to edit the PDF version of t"
type textarea "estate accounts"
type textarea "-"
type textarea "- it would benice"
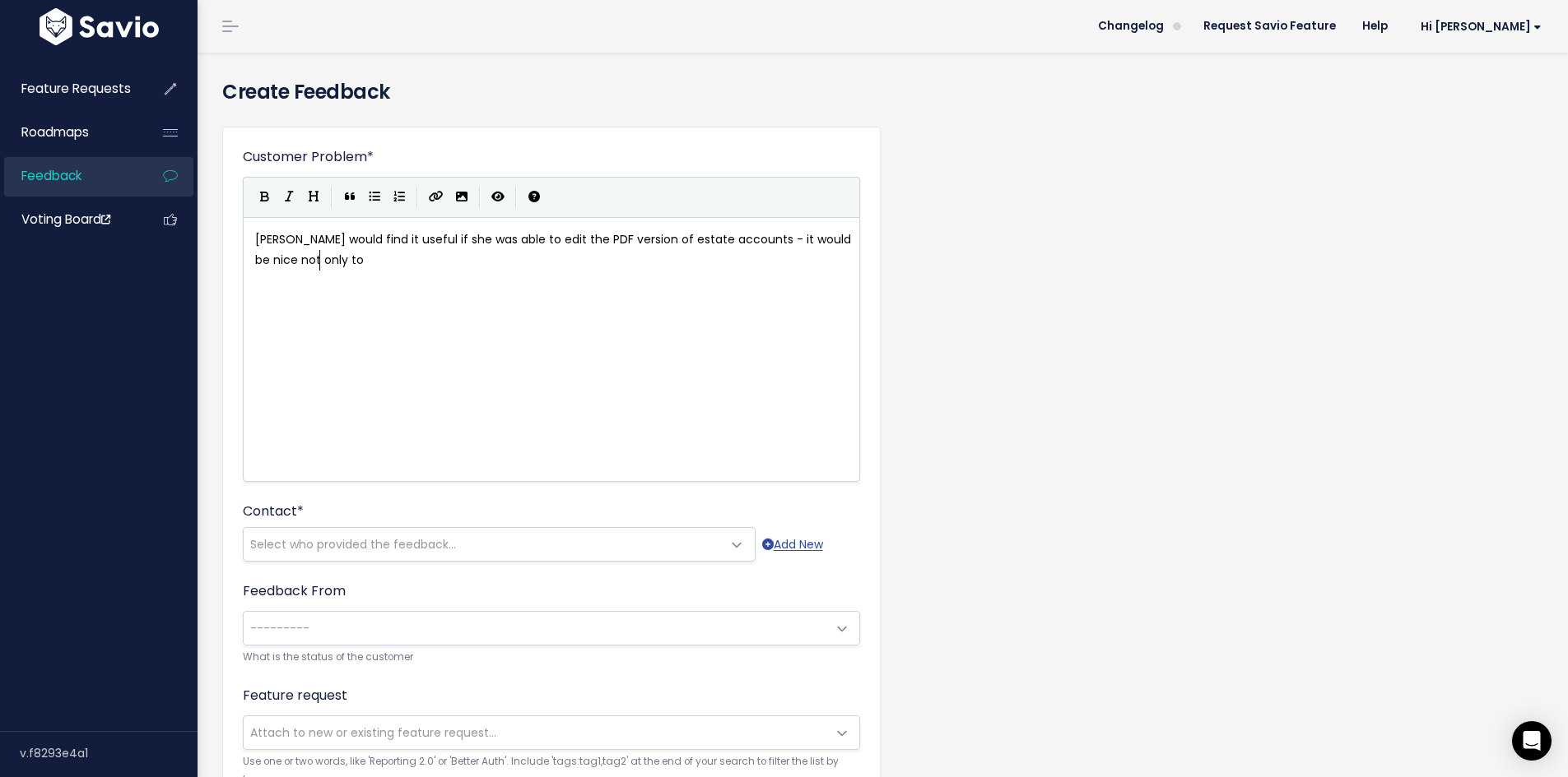
scroll to position [5, 93]
type textarea "nice not only to ch"
type textarea "ef"
type textarea "change the font but also add headers and o"
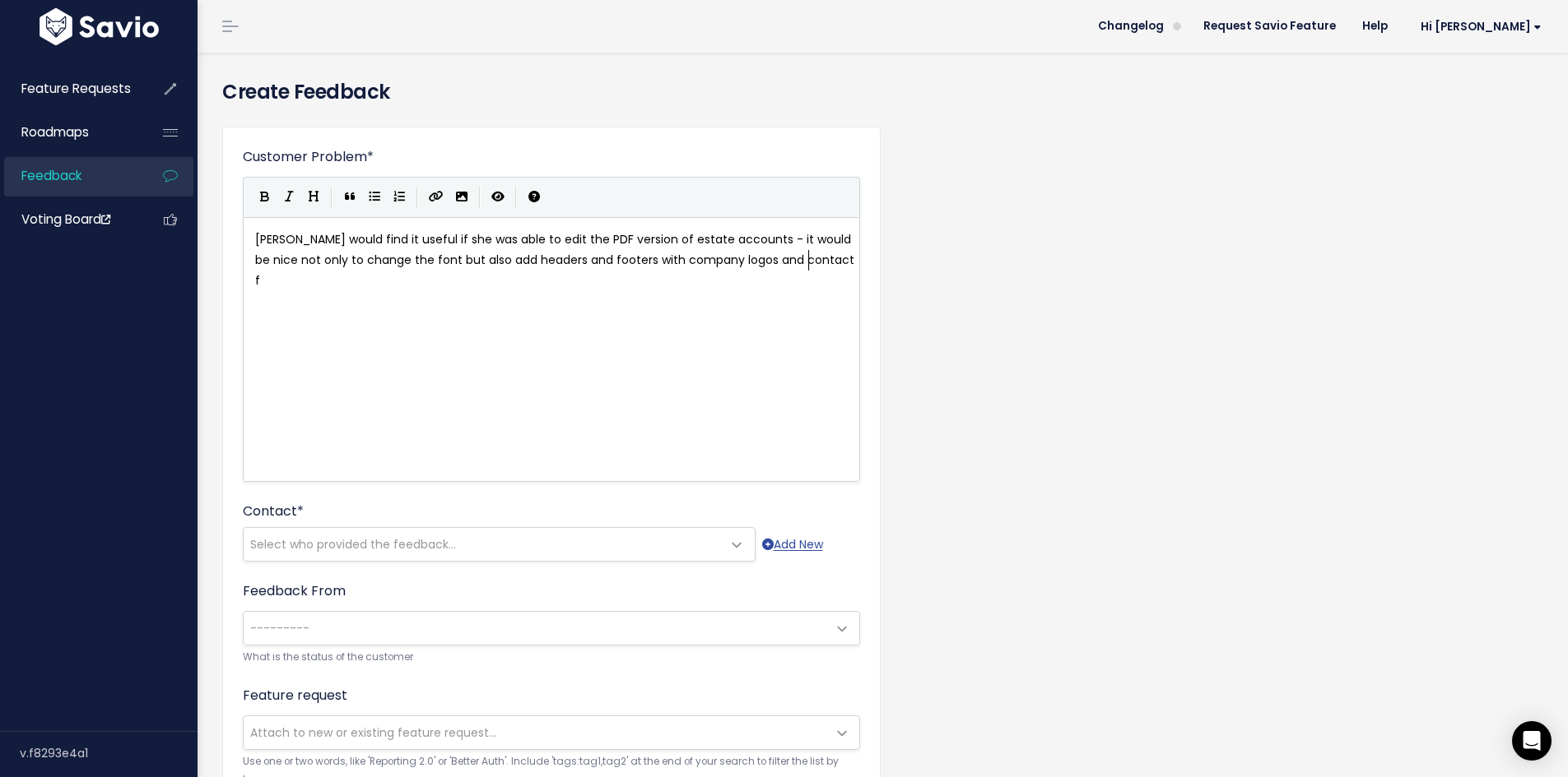
type textarea "footers with company logos and contact fd"
type textarea "details on ther"
type textarea "As well as being able to edit th"
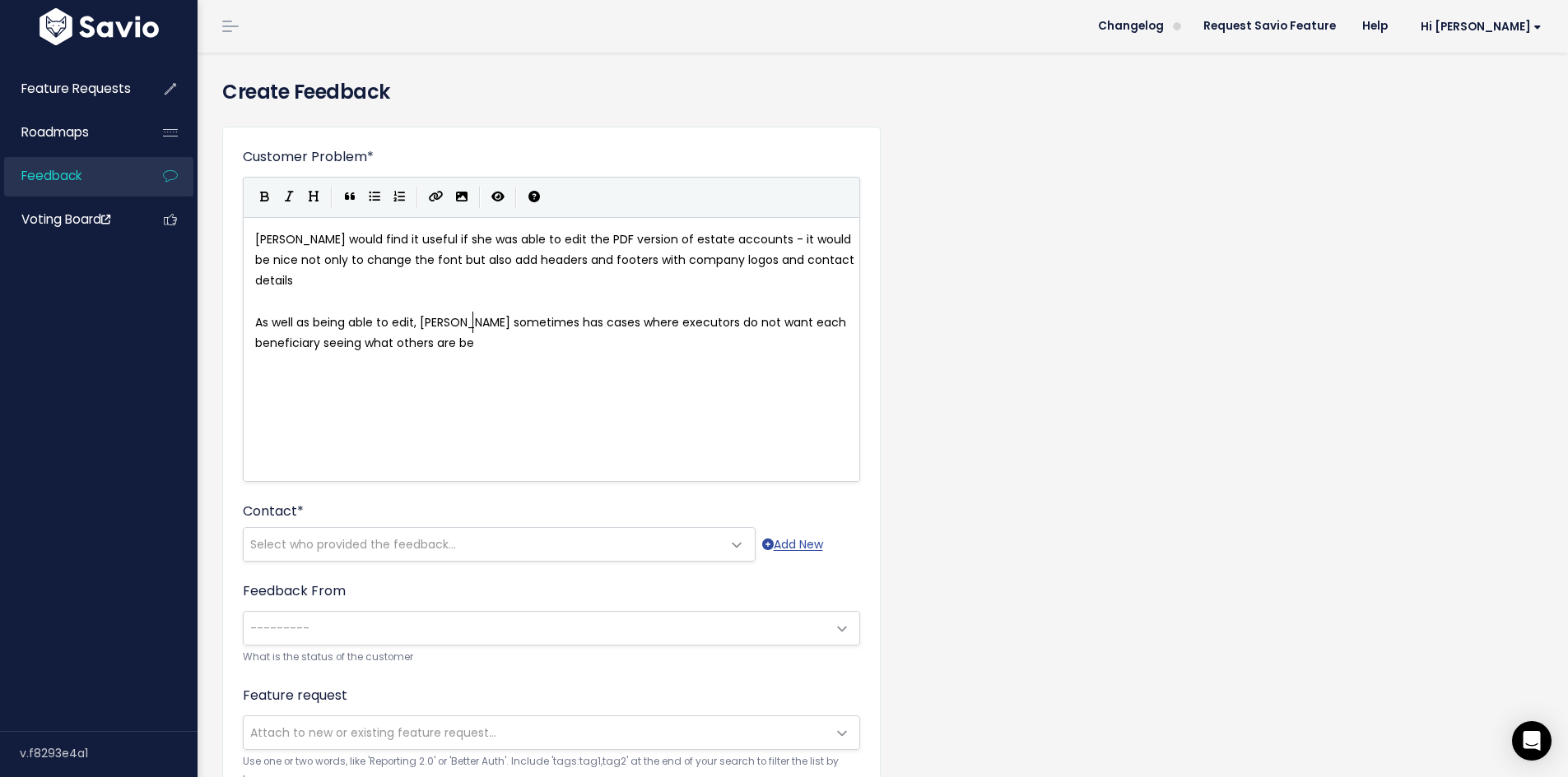
type textarea ", [PERSON_NAME] sometimes has cases where executors do not want each beneficiar…"
type textarea "is being distributed to others. So an option to excluse certain distributions or"
type textarea "/entitlements or people compla"
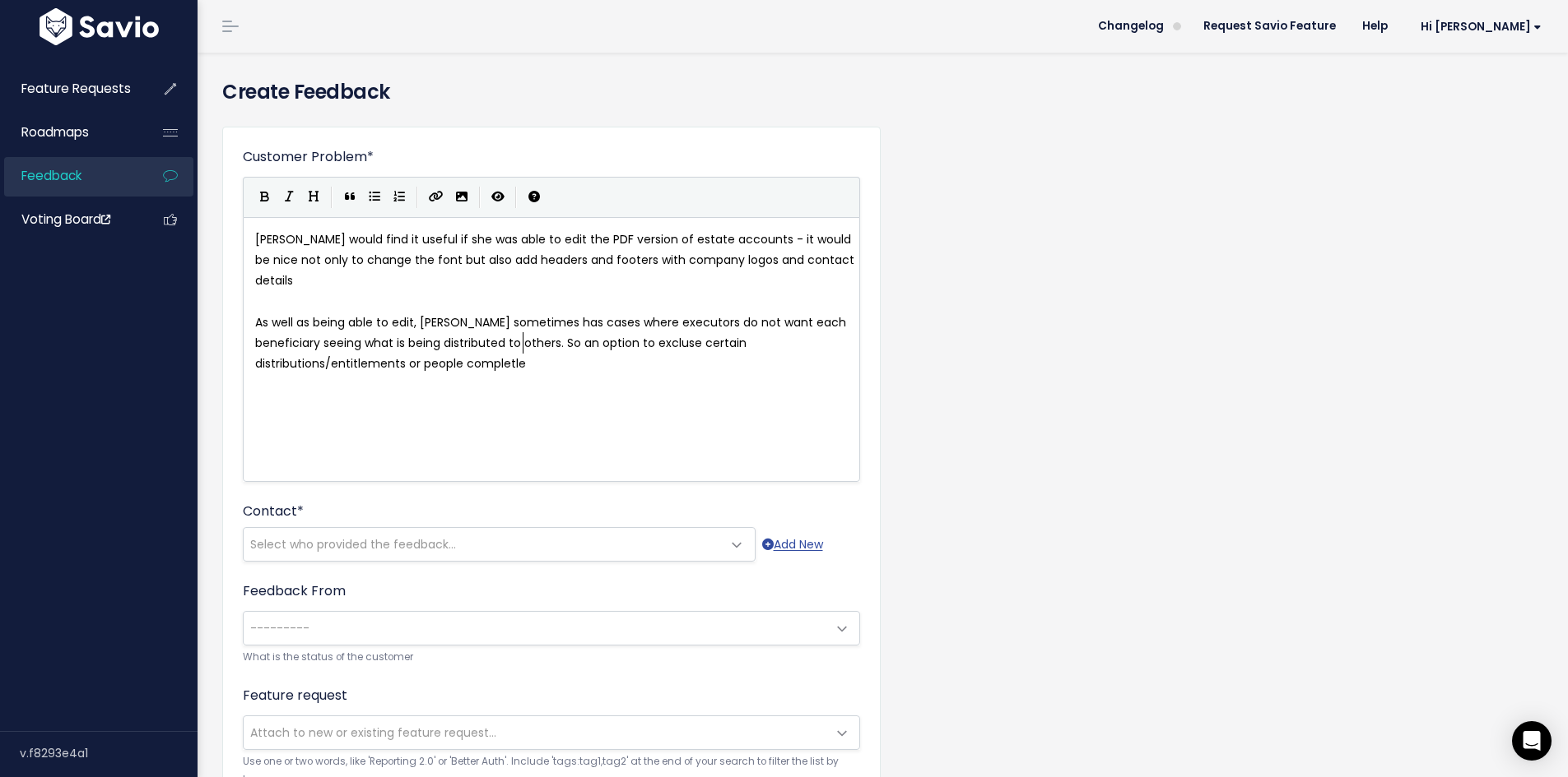
type textarea "etle"
type textarea "y would beu"
type textarea "u"
type textarea "use"
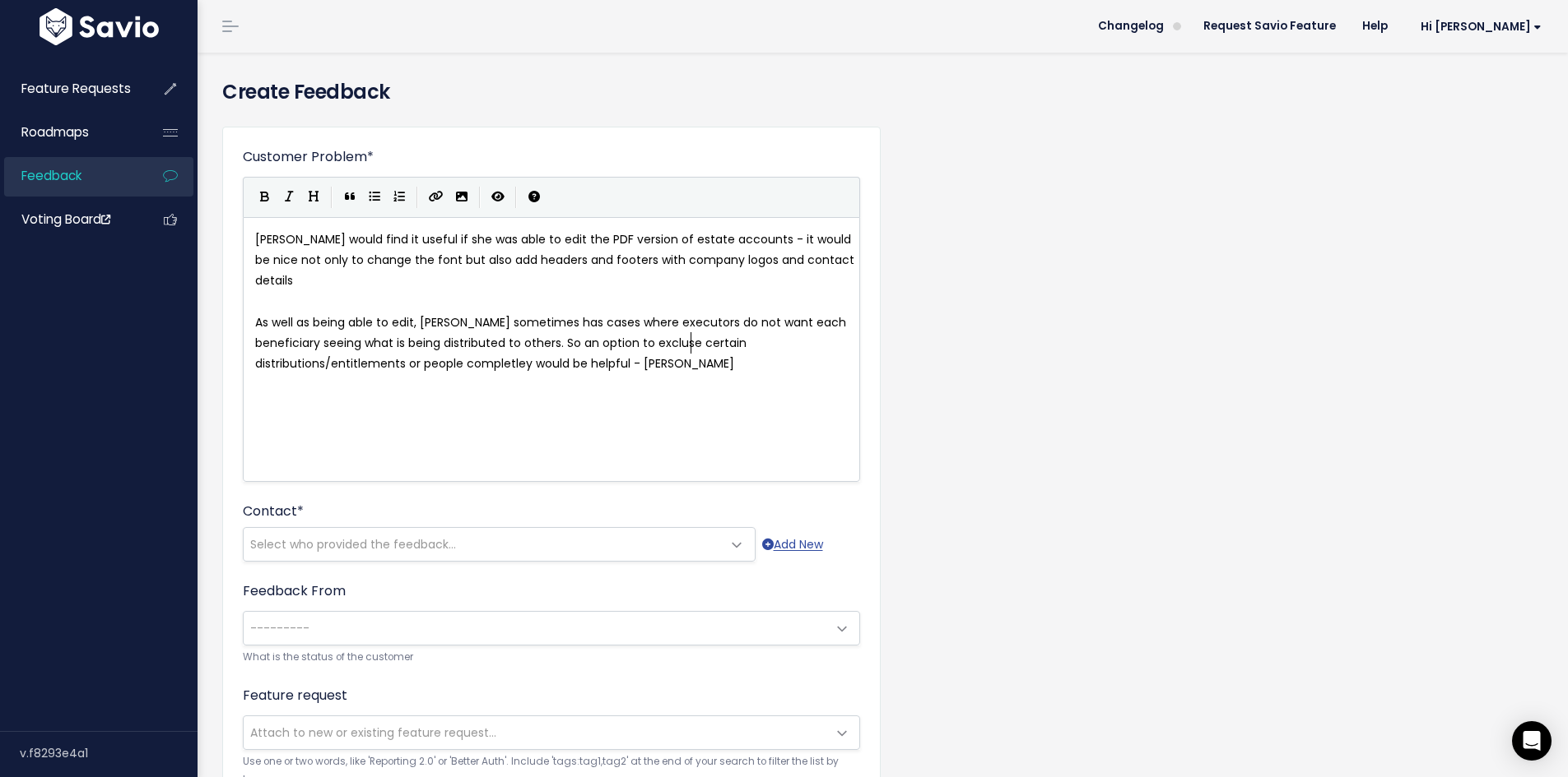
type textarea "helpful - [PERSON_NAME]"
type textarea "ggested a tickbox for ew"
type textarea "ea"
type textarea "ca"
type textarea "each inf"
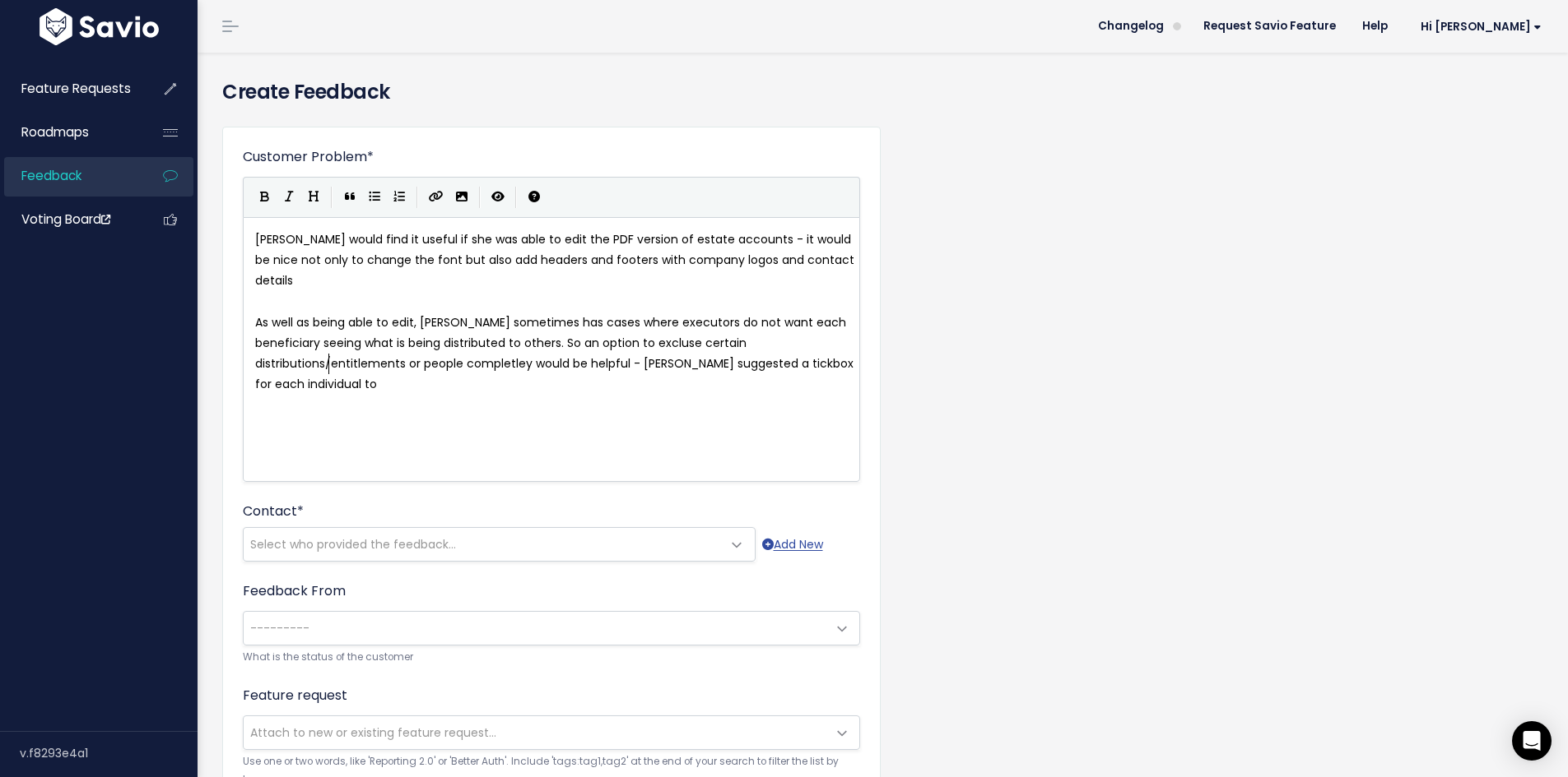
scroll to position [5, 63]
type textarea "dividual to determine whether their distribution would be invlu"
type textarea "v"
type textarea "vl"
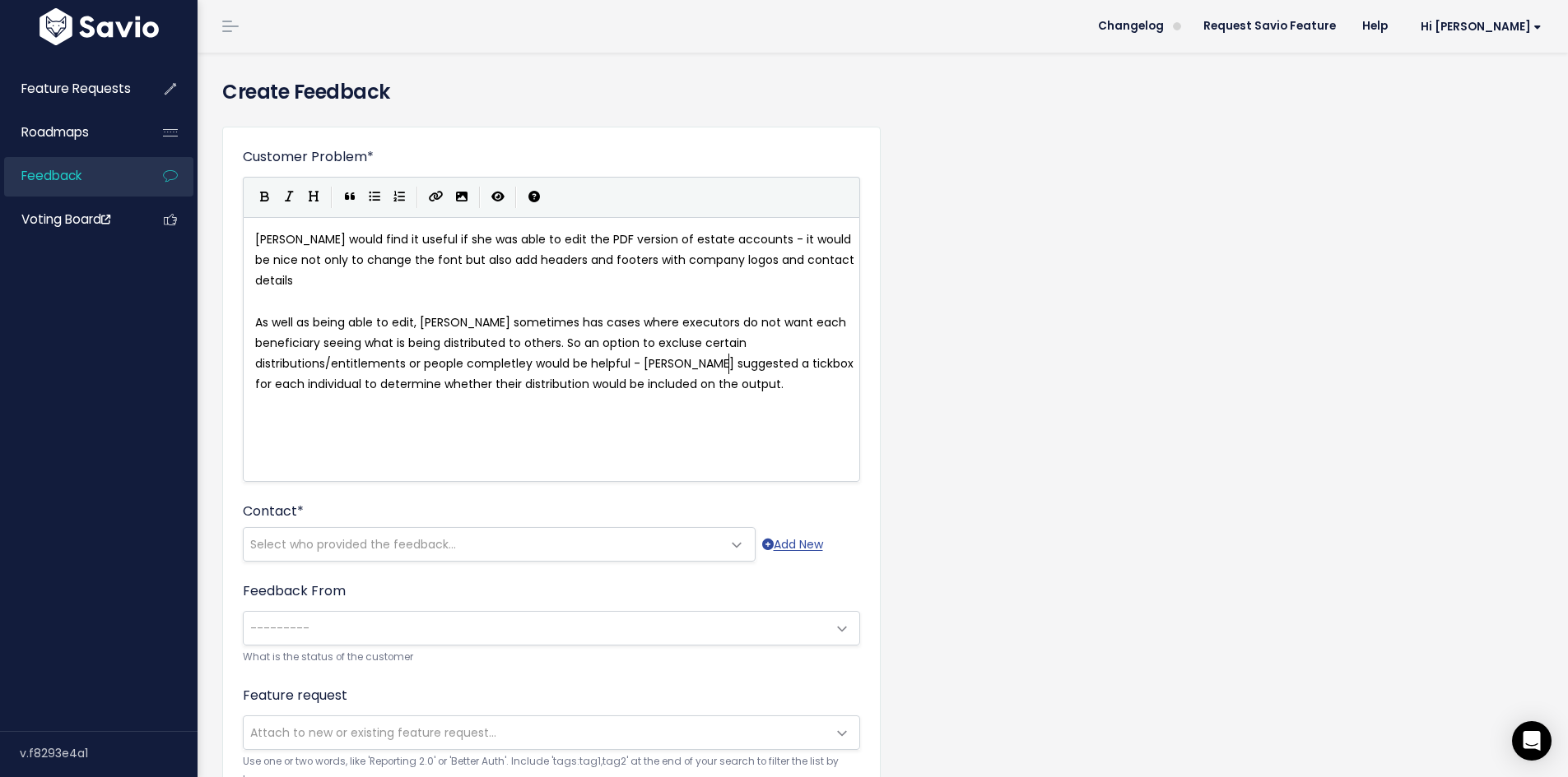
type textarea "cluded on the output."
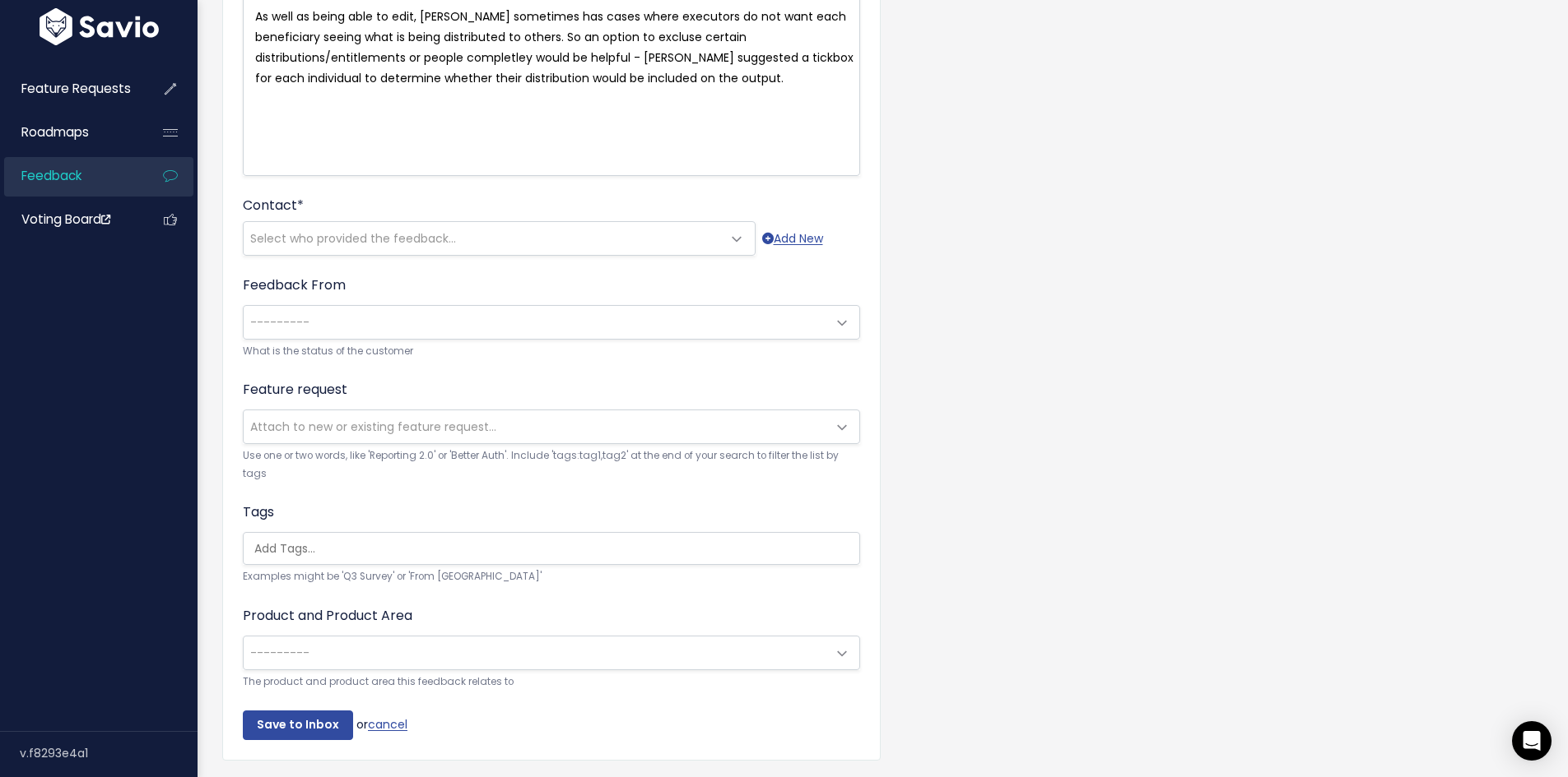
scroll to position [329, 0]
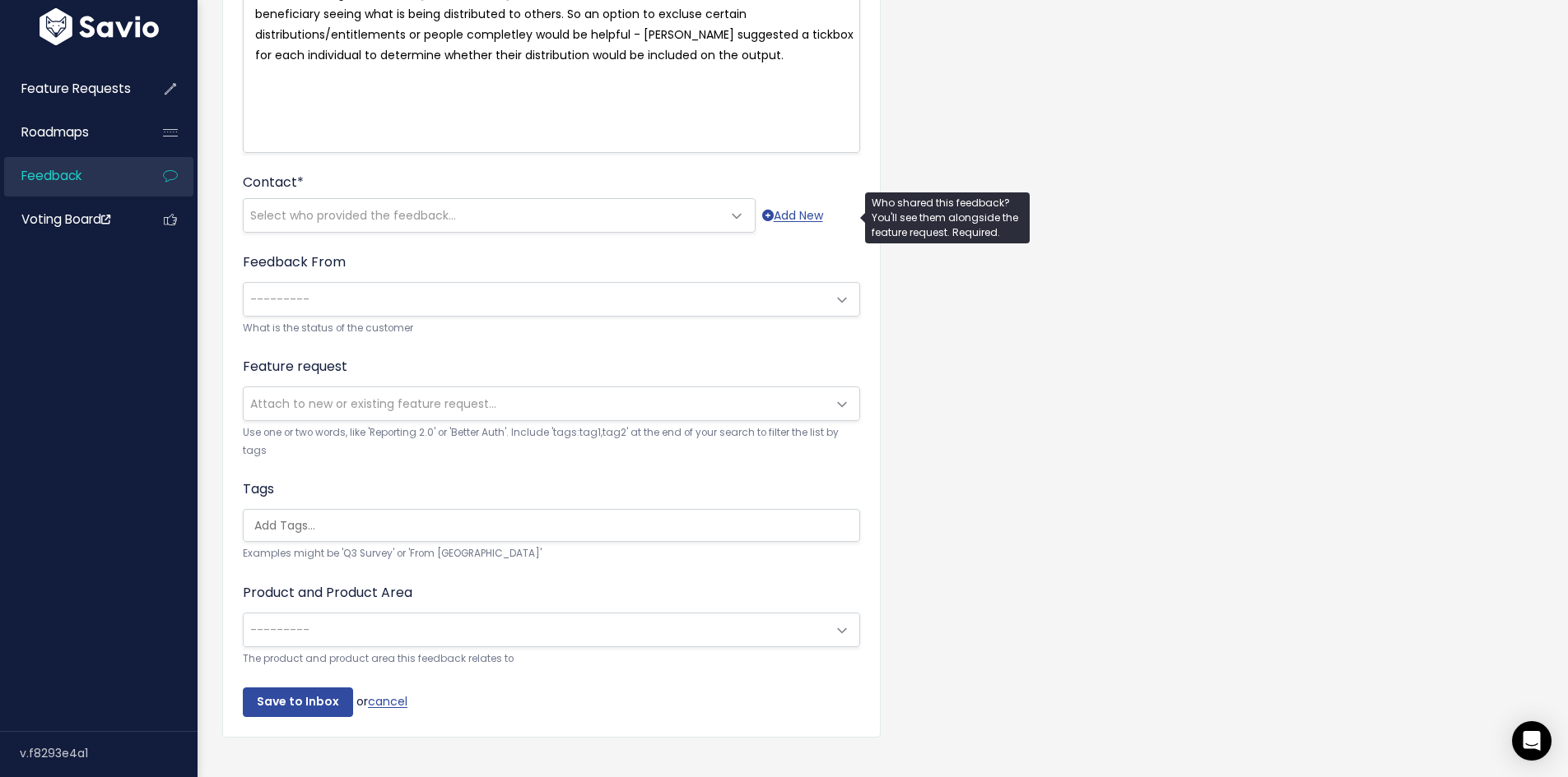
click at [436, 212] on span "Select who provided the feedback..." at bounding box center [353, 215] width 206 height 16
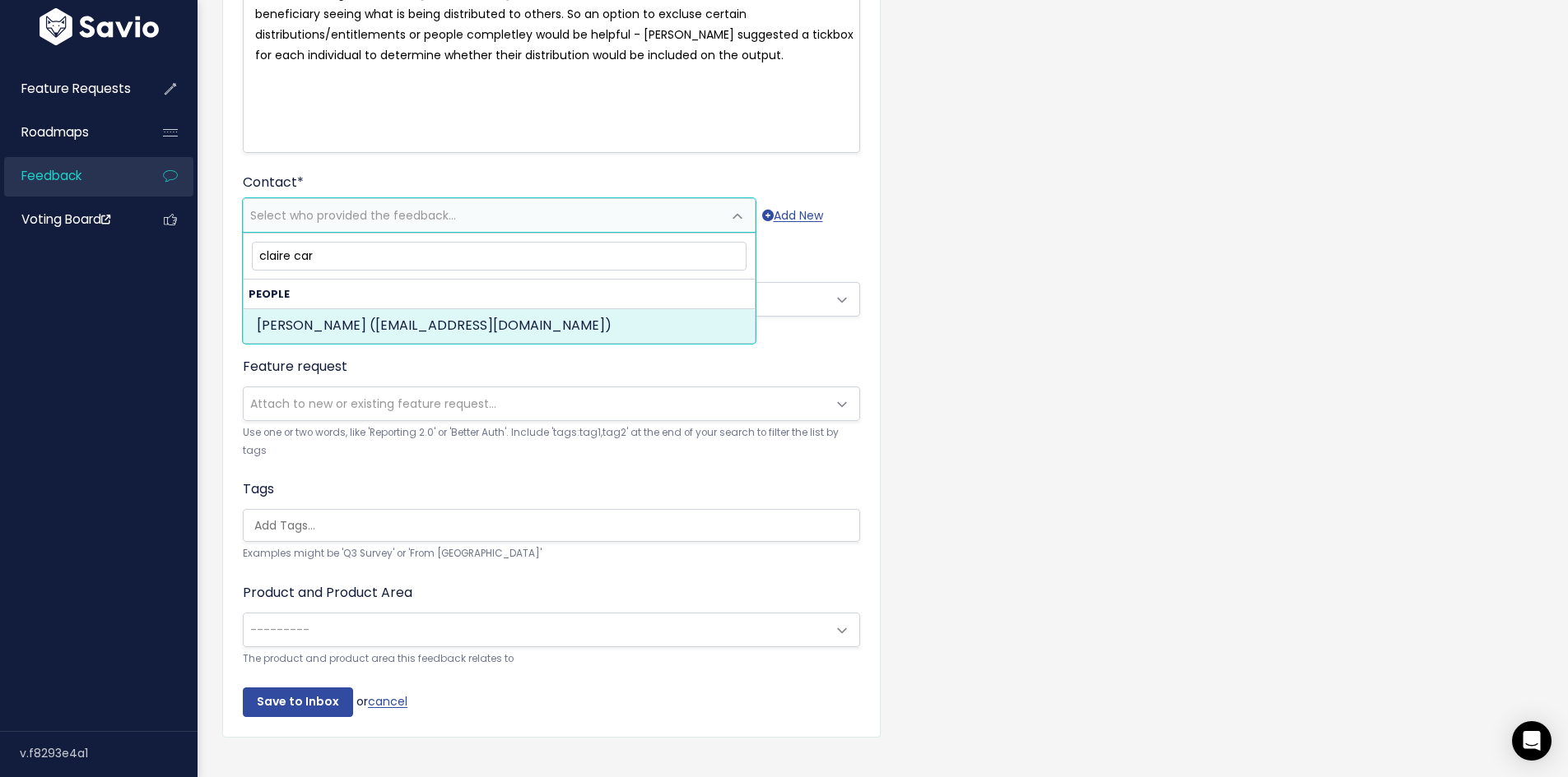
type input "claire car"
select select "PROSPECT"
select select "90296266"
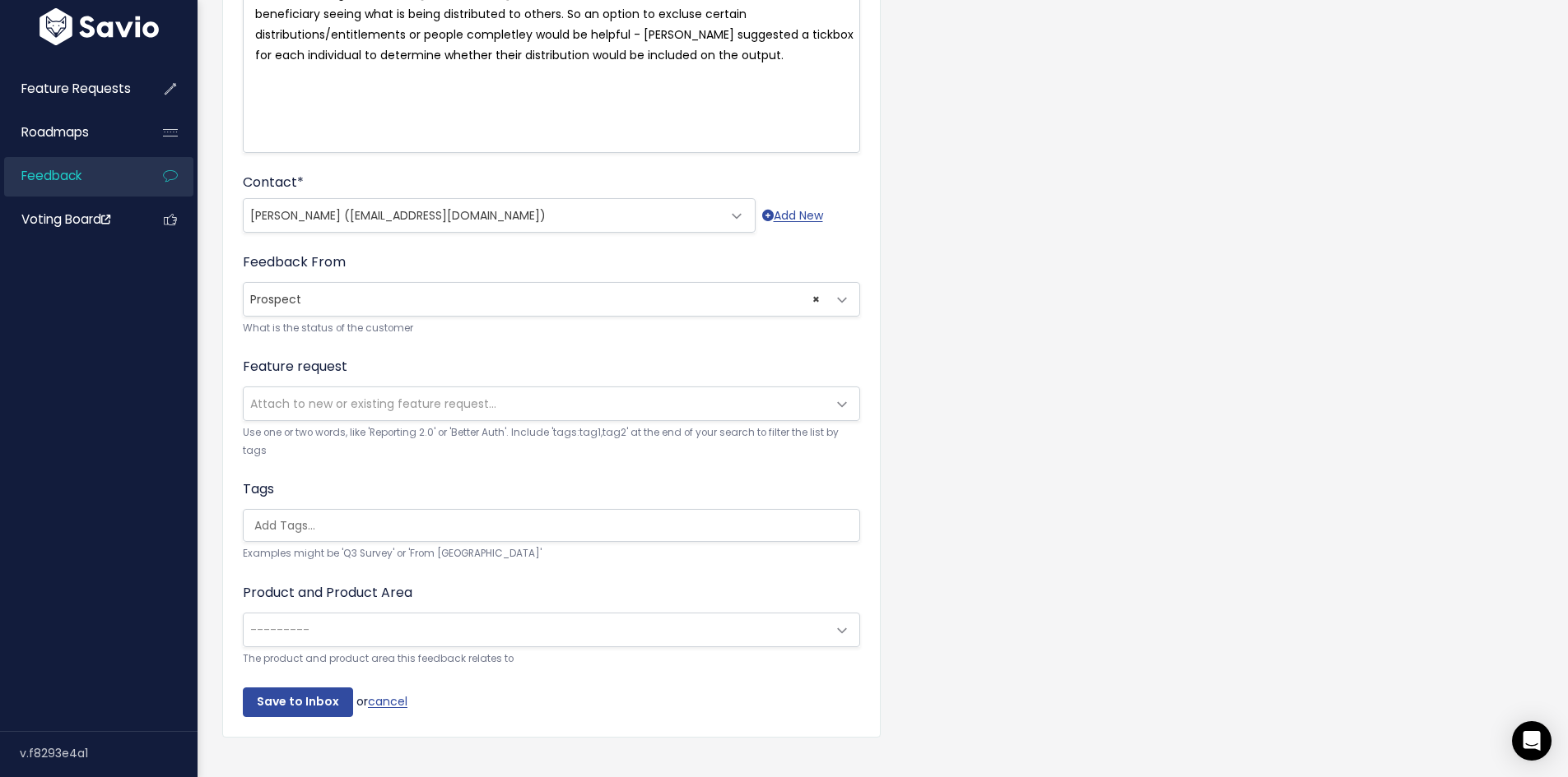
click at [986, 330] on div "Customer Problem * [PERSON_NAME] would find it useful if she was able to edit t…" at bounding box center [883, 280] width 1345 height 992
click at [283, 711] on input "Save to Inbox" at bounding box center [298, 702] width 110 height 30
